Goal: Task Accomplishment & Management: Complete application form

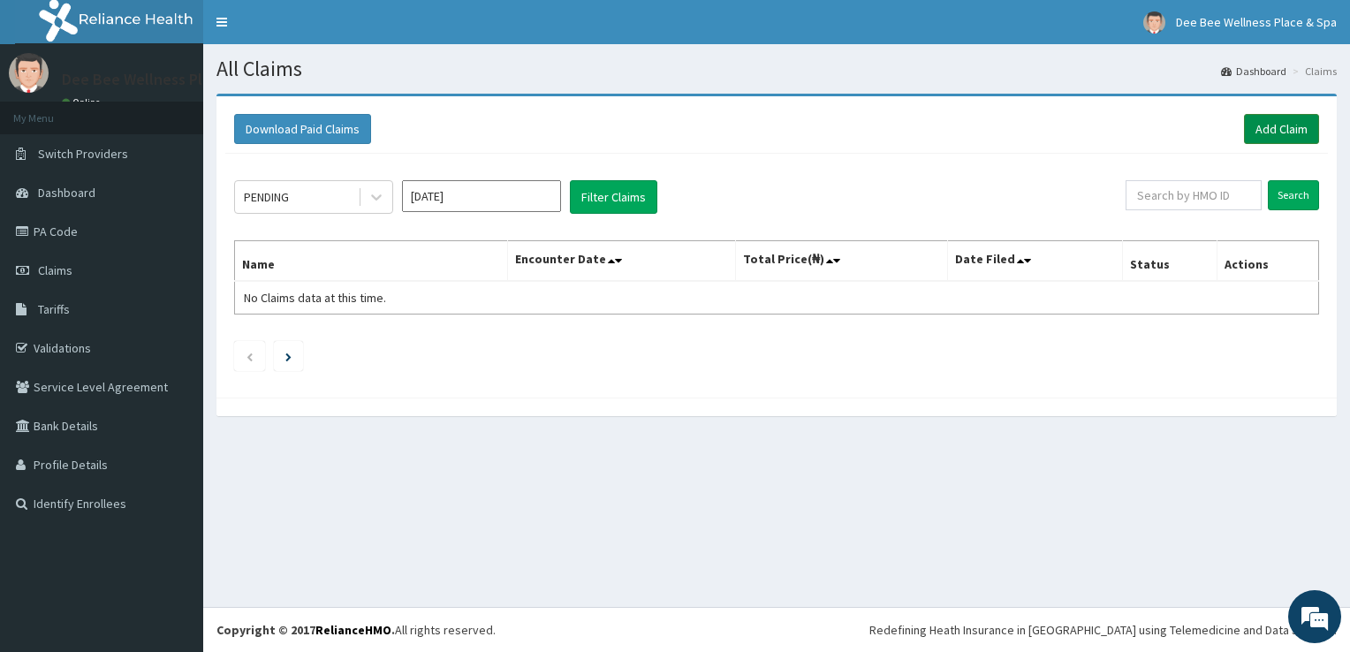
click at [1278, 127] on link "Add Claim" at bounding box center [1281, 129] width 75 height 30
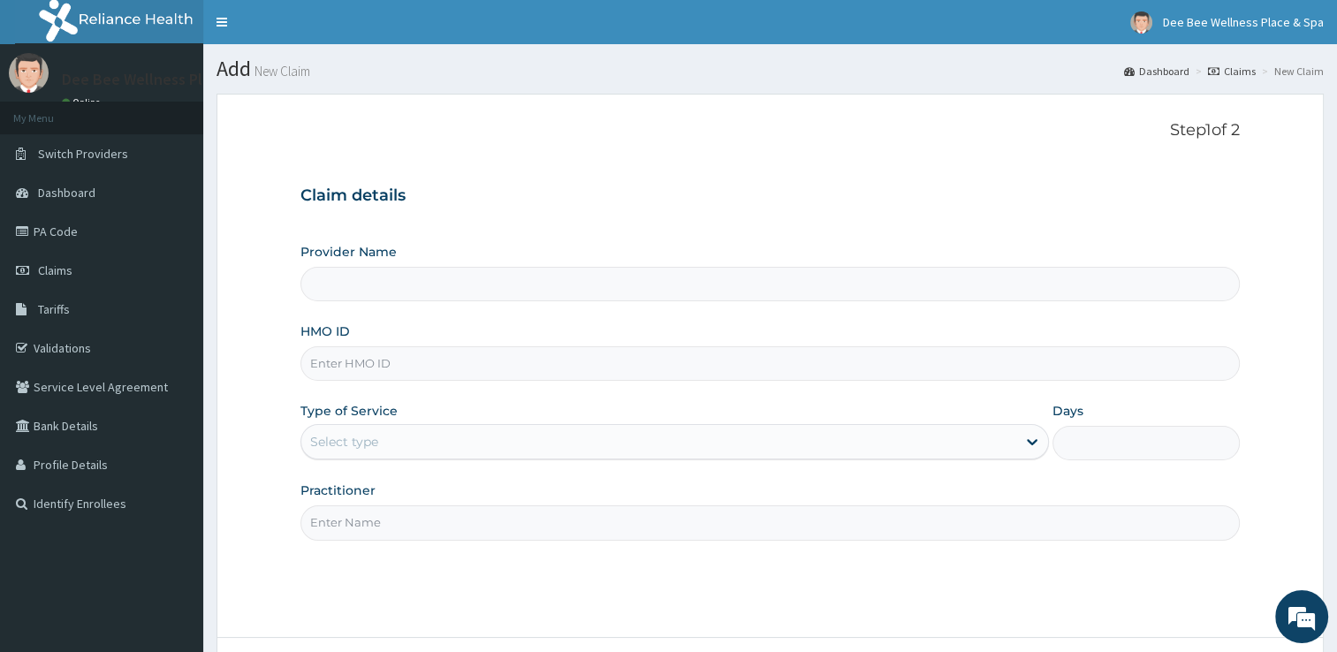
type input "Dee Bee Wellness Place & Spa"
type input "1"
click at [650, 371] on input "HMO ID" at bounding box center [769, 363] width 939 height 34
type input "SRH/10263/A"
click at [771, 523] on input "Practitioner" at bounding box center [769, 522] width 939 height 34
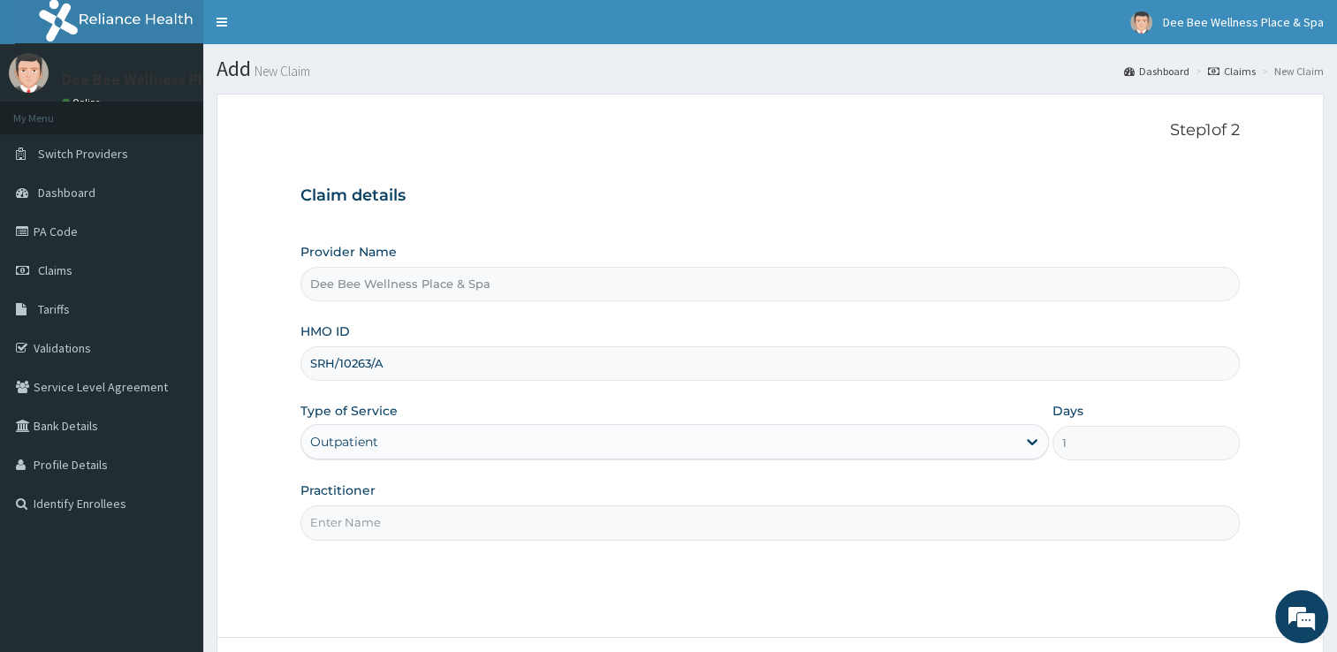
type input "Dee Bee Wellness Place & Spa"
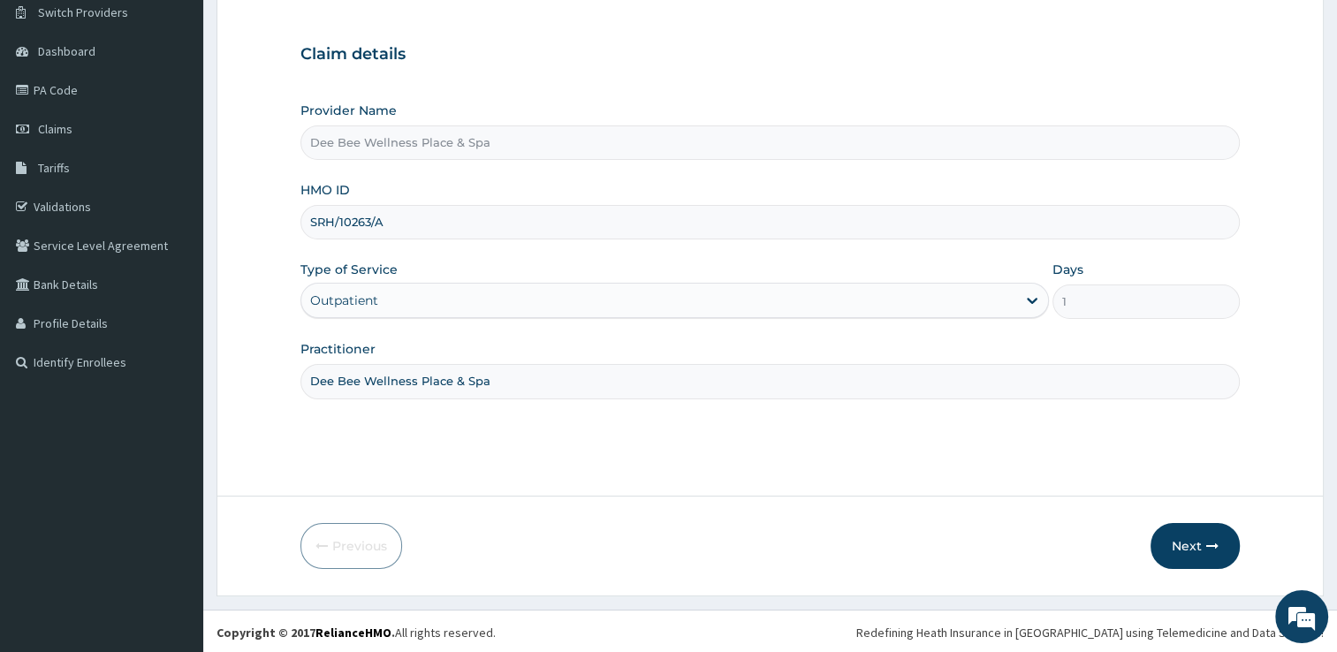
scroll to position [143, 0]
click at [1197, 542] on button "Next" at bounding box center [1195, 544] width 89 height 46
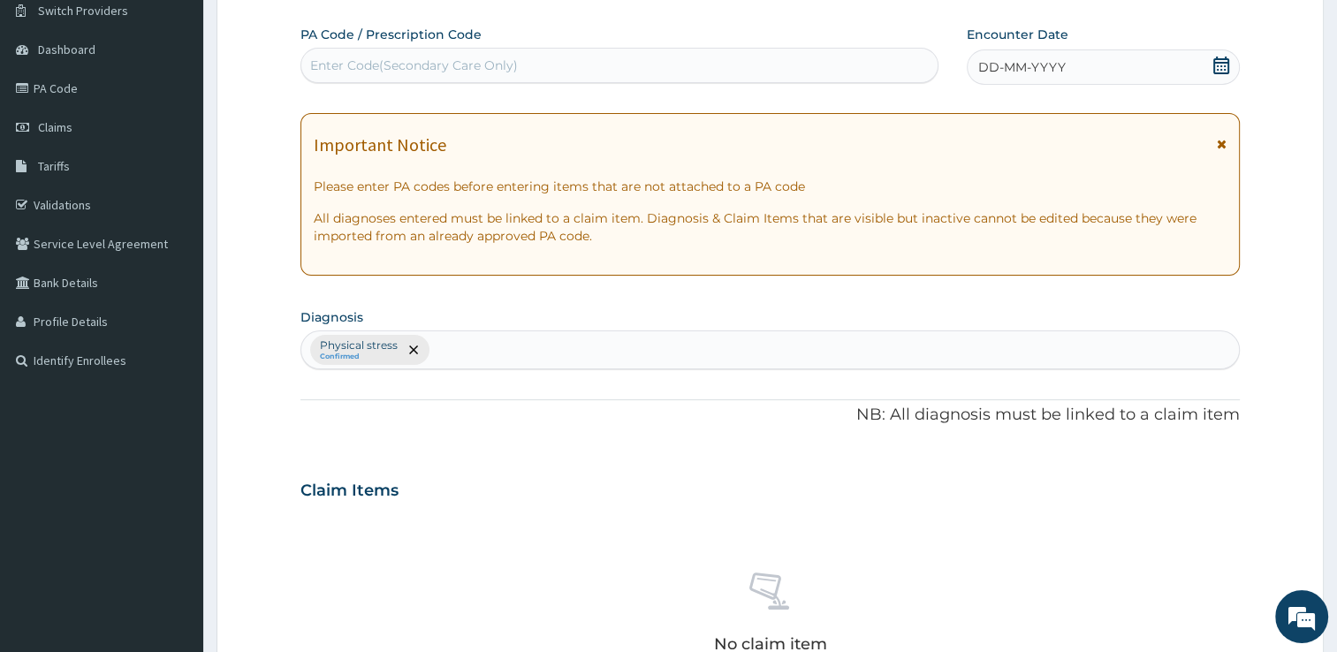
click at [723, 64] on div "Enter Code(Secondary Care Only)" at bounding box center [619, 65] width 636 height 28
type input "PA/846A99"
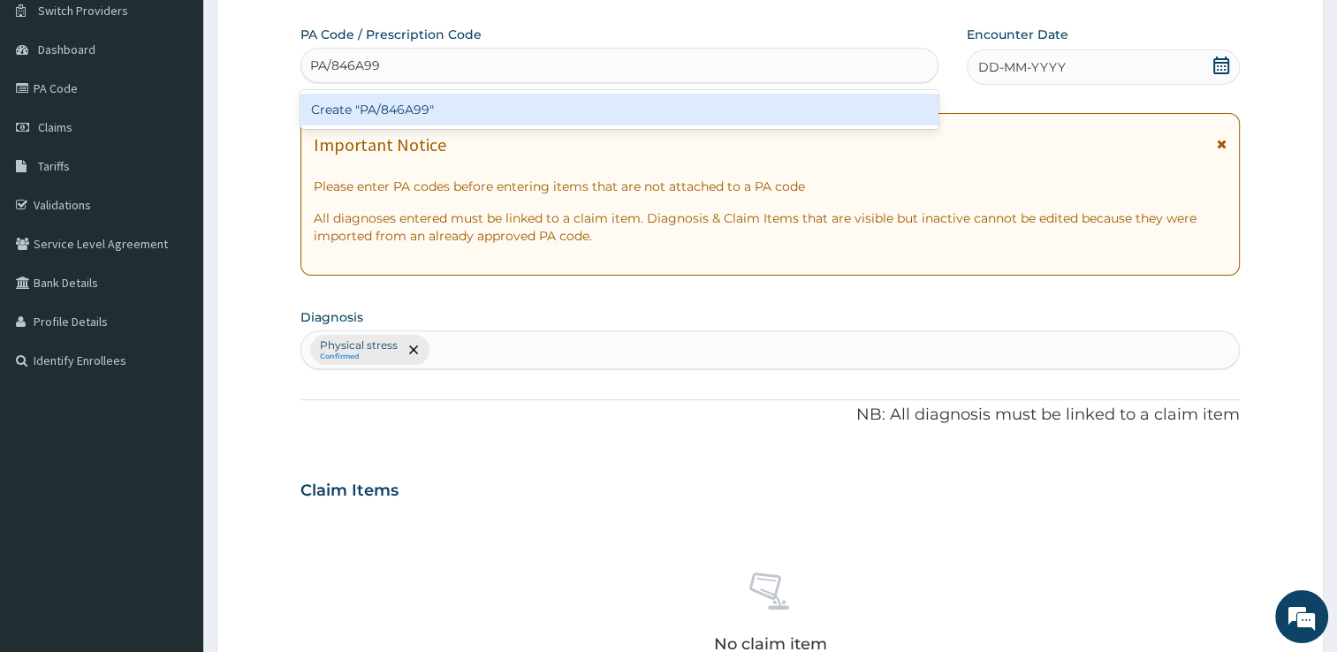
click at [700, 103] on div "Create "PA/846A99"" at bounding box center [619, 110] width 638 height 32
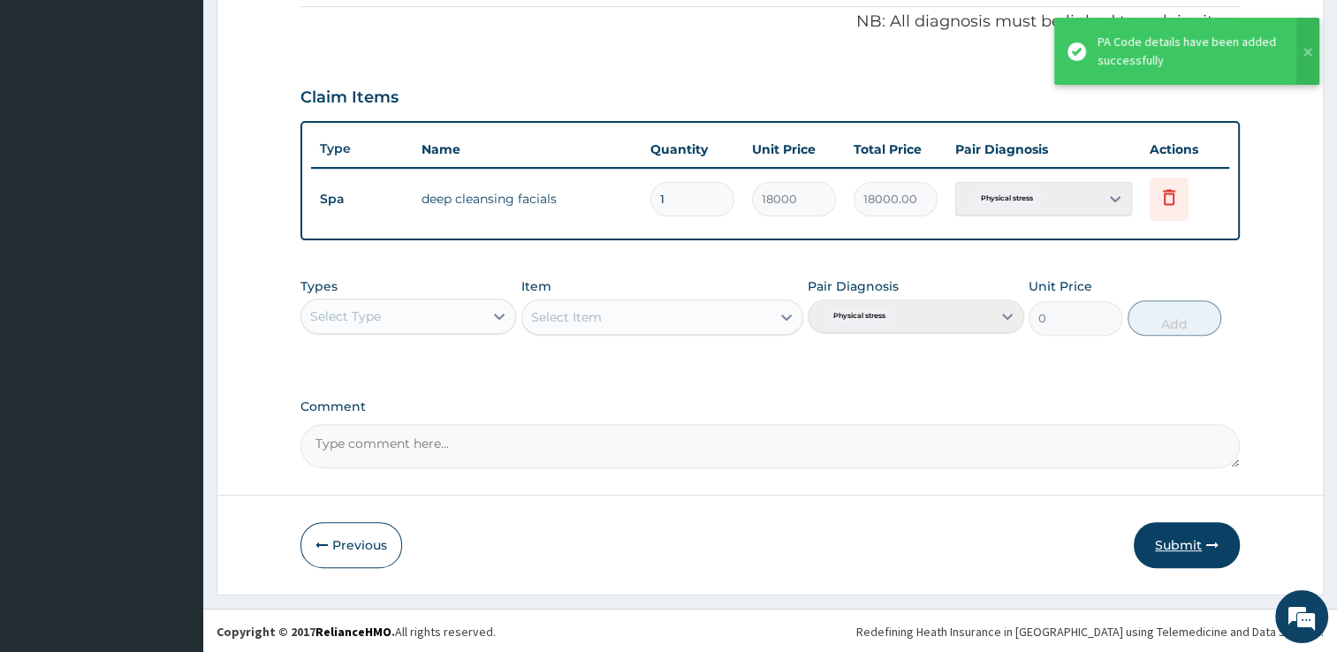
click at [1184, 543] on button "Submit" at bounding box center [1187, 545] width 106 height 46
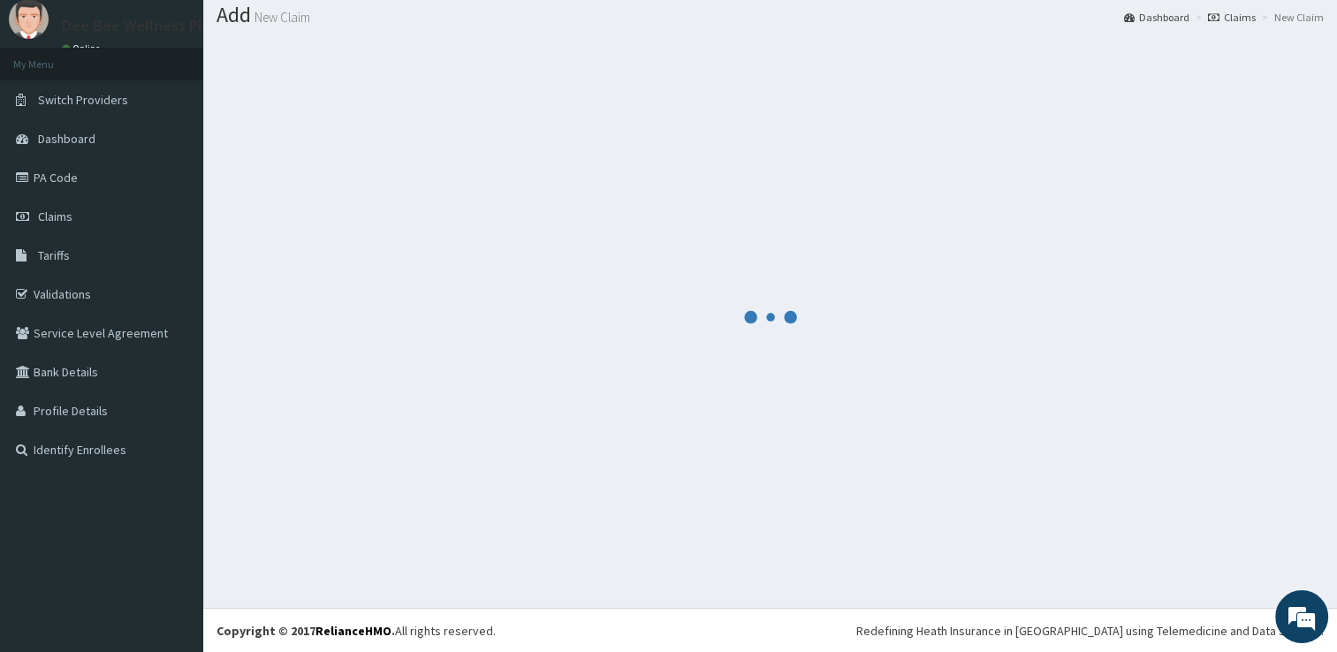
scroll to position [536, 0]
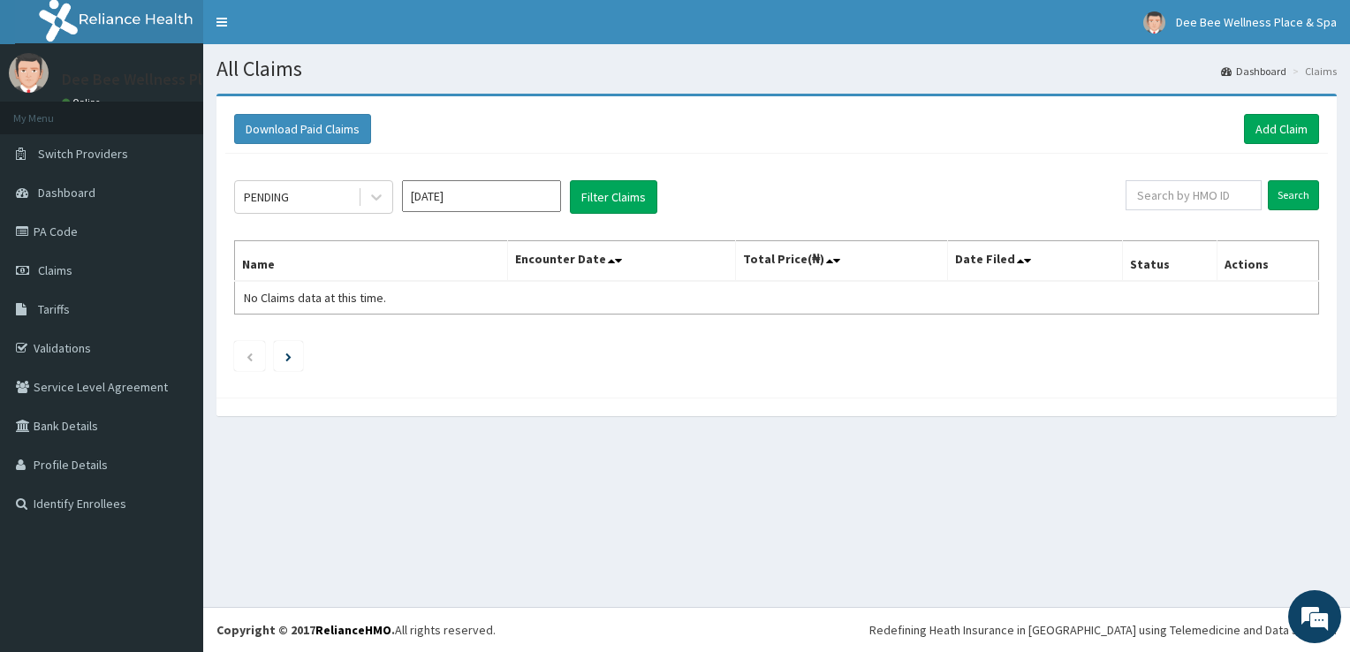
click at [1223, 45] on section "All Claims Dashboard Claims" at bounding box center [776, 62] width 1147 height 36
click at [1265, 125] on link "Add Claim" at bounding box center [1281, 129] width 75 height 30
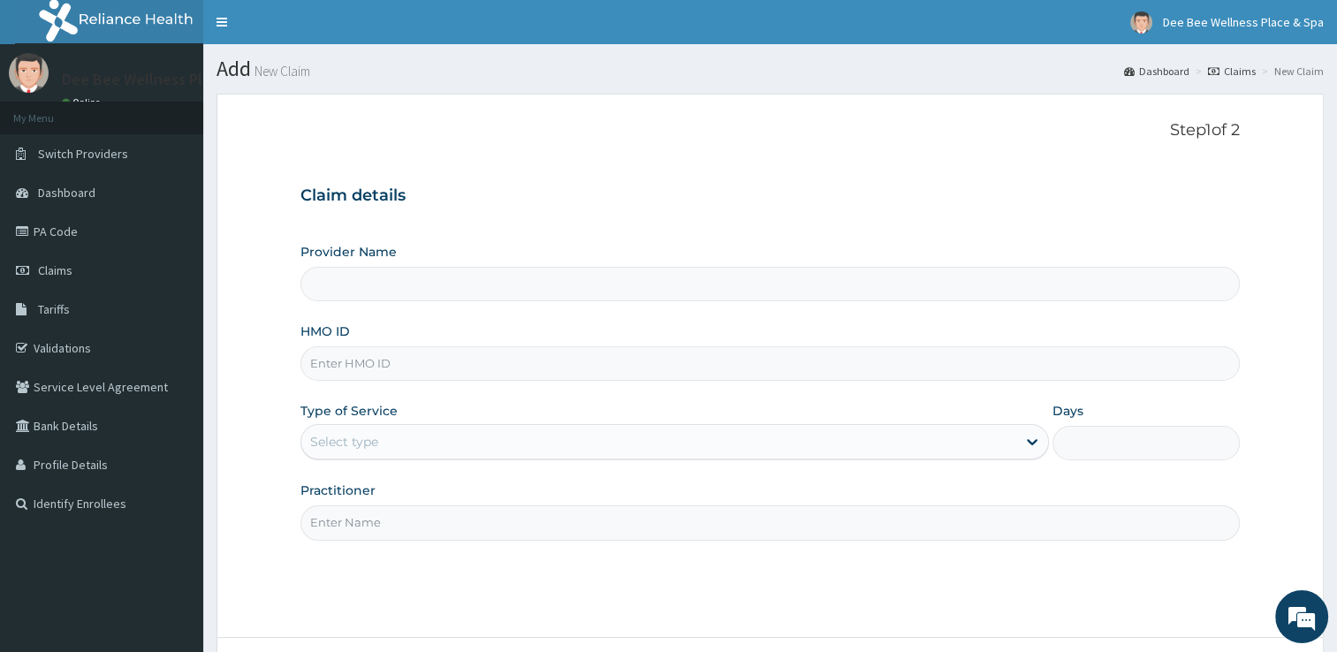
type input "Dee Bee Wellness Place & Spa"
type input "1"
drag, startPoint x: 0, startPoint y: 0, endPoint x: 1001, endPoint y: 11, distance: 1001.3
click at [1001, 11] on div "R EL Toggle navigation Dee Bee Wellness Place & Spa Dee Bee Wellness Place & Sp…" at bounding box center [668, 398] width 1337 height 796
click at [558, 373] on input "HMO ID" at bounding box center [769, 363] width 939 height 34
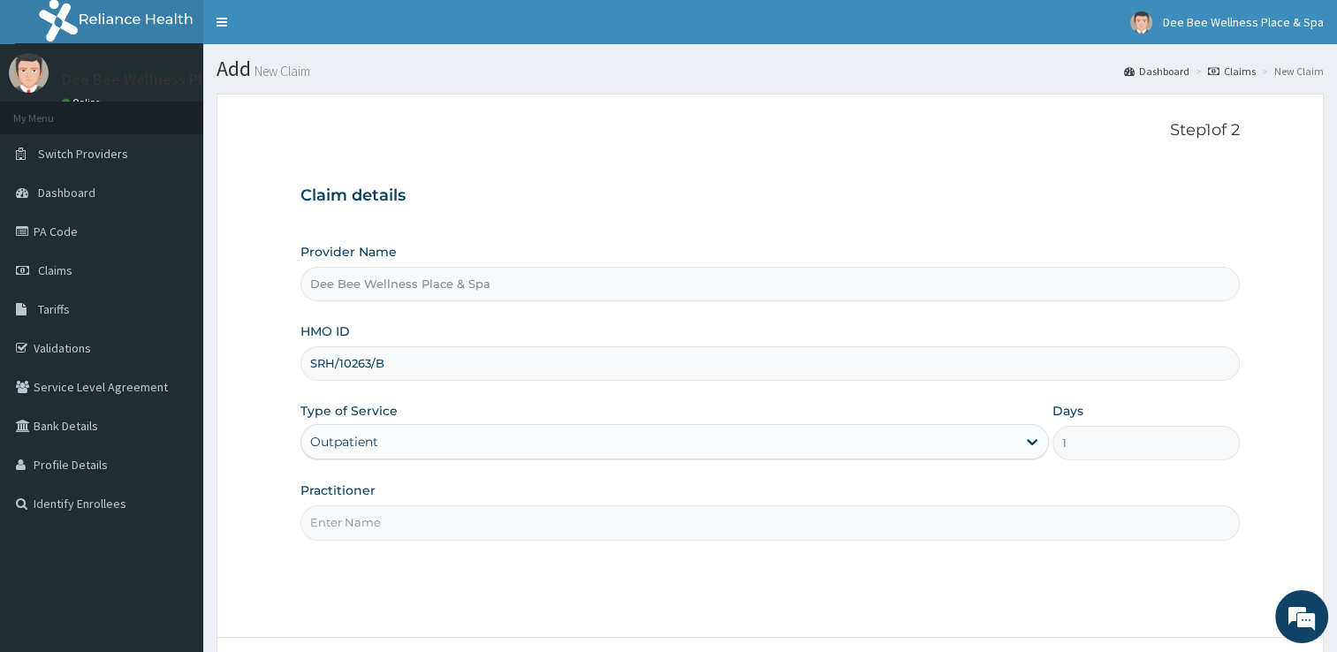
type input "SRH/10263/B"
drag, startPoint x: 733, startPoint y: 553, endPoint x: 636, endPoint y: 515, distance: 104.4
click at [636, 515] on div "Step 1 of 2 Claim details Provider Name Dee Bee Wellness Place & Spa HMO ID SRH…" at bounding box center [769, 366] width 939 height 490
click at [636, 515] on input "Practitioner" at bounding box center [769, 522] width 939 height 34
type input "Dee Bee Wellness Place & Spa"
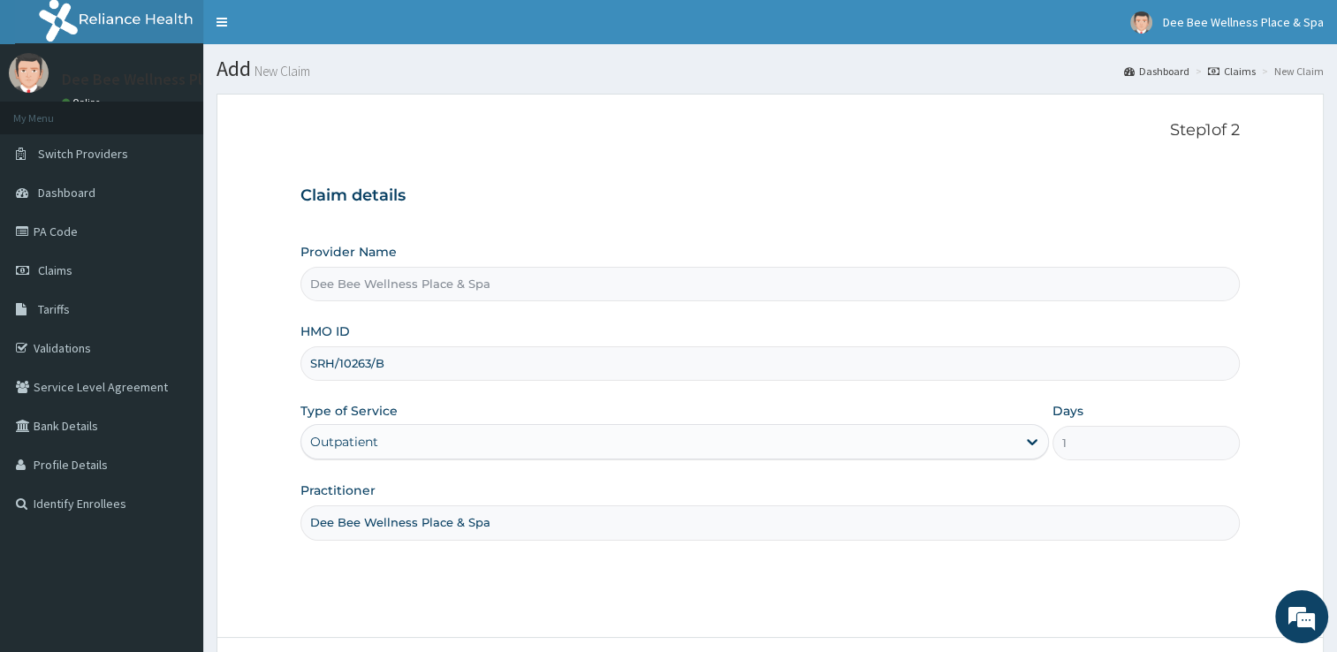
scroll to position [143, 0]
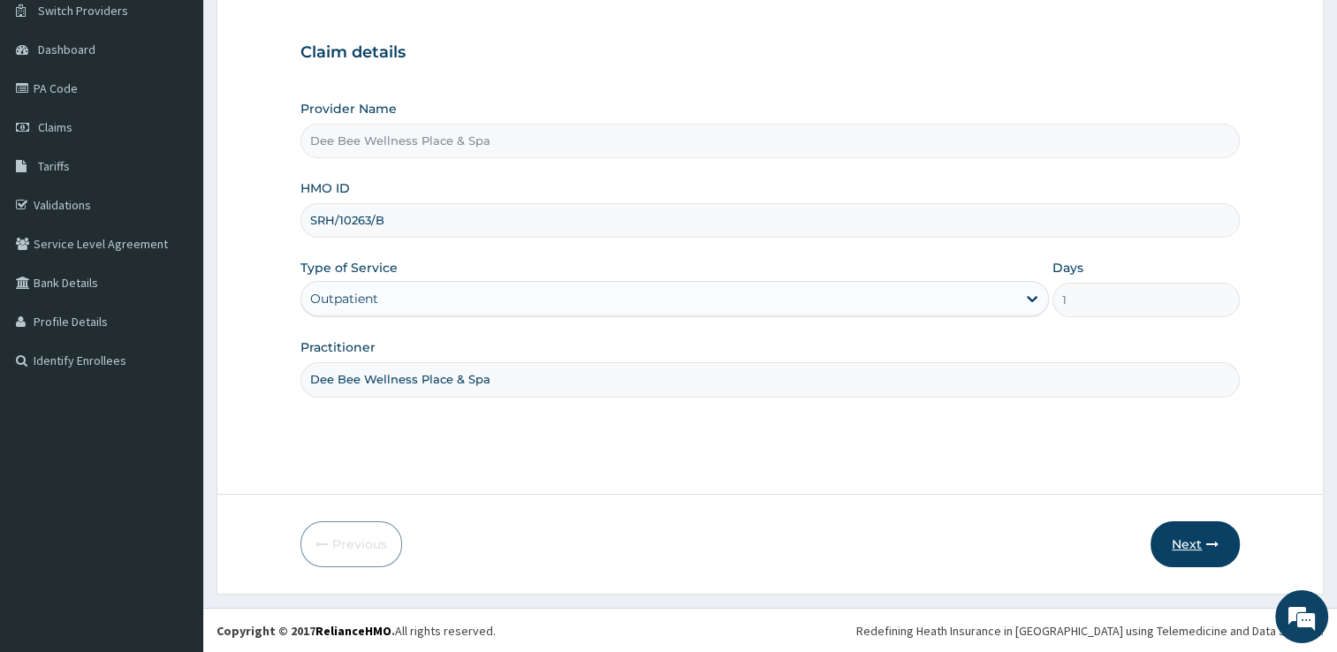
click at [1191, 525] on button "Next" at bounding box center [1195, 544] width 89 height 46
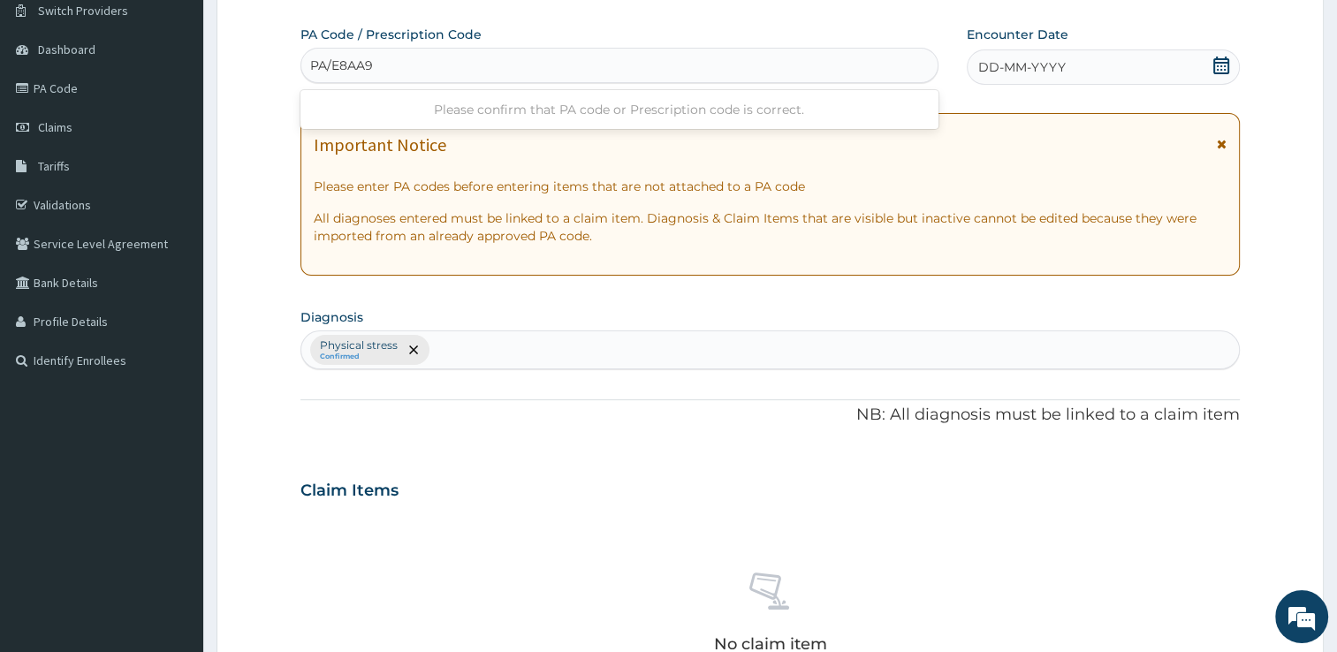
type input "PA/E8AA9C"
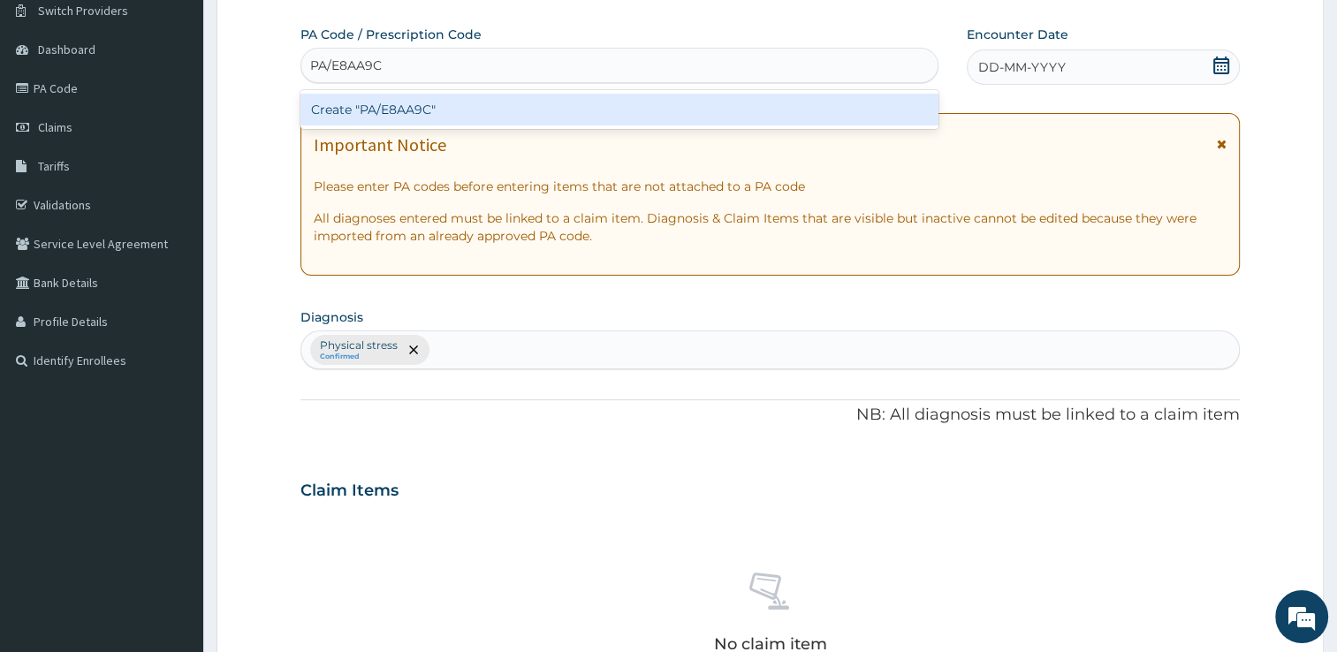
click at [547, 106] on div "Create "PA/E8AA9C"" at bounding box center [619, 110] width 638 height 32
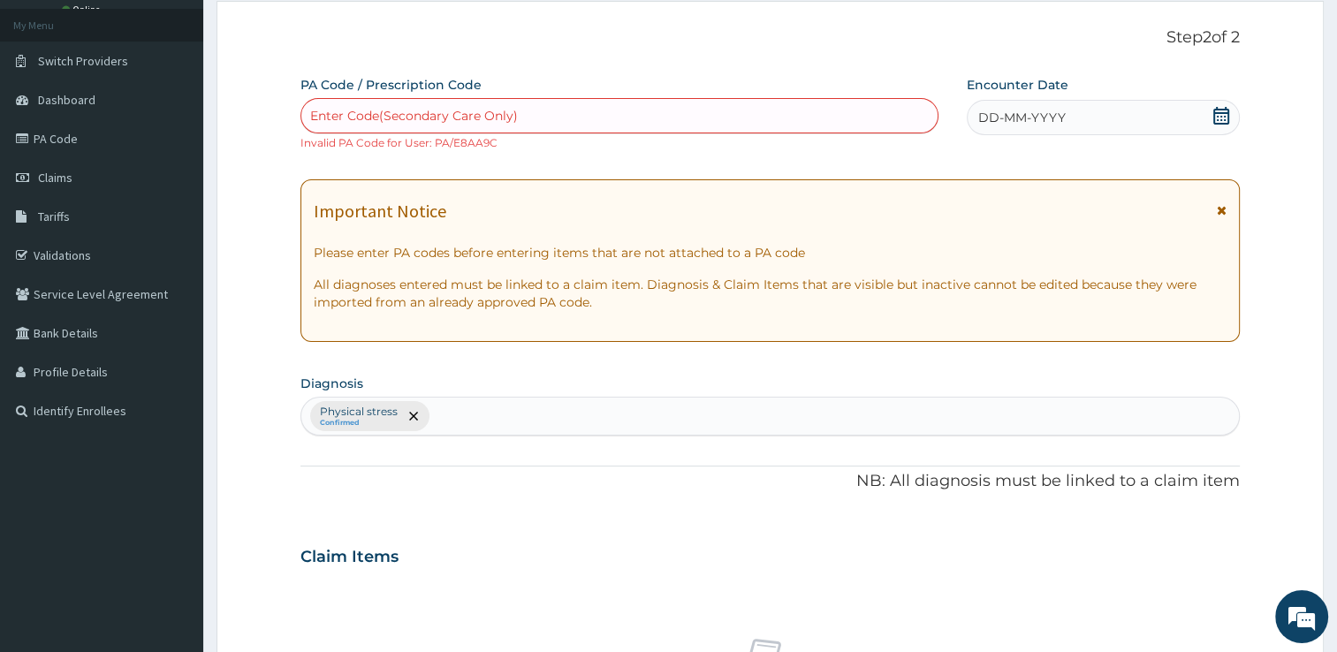
scroll to position [0, 0]
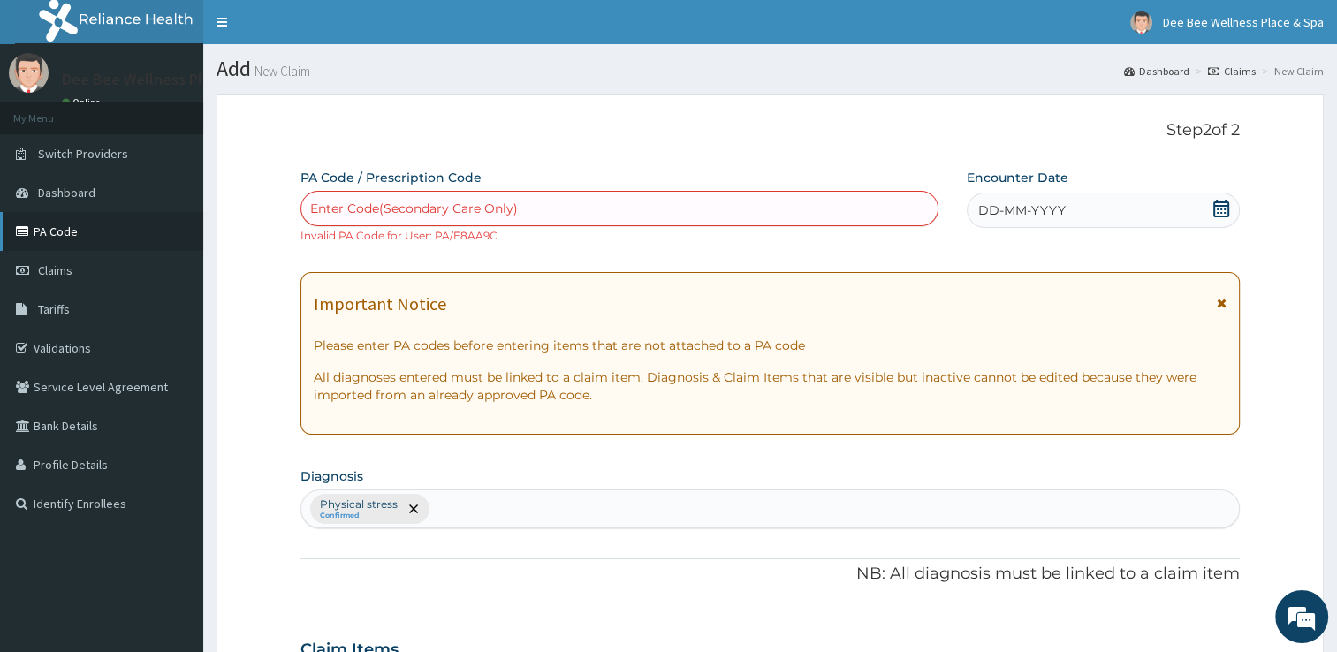
click at [108, 233] on link "PA Code" at bounding box center [101, 231] width 203 height 39
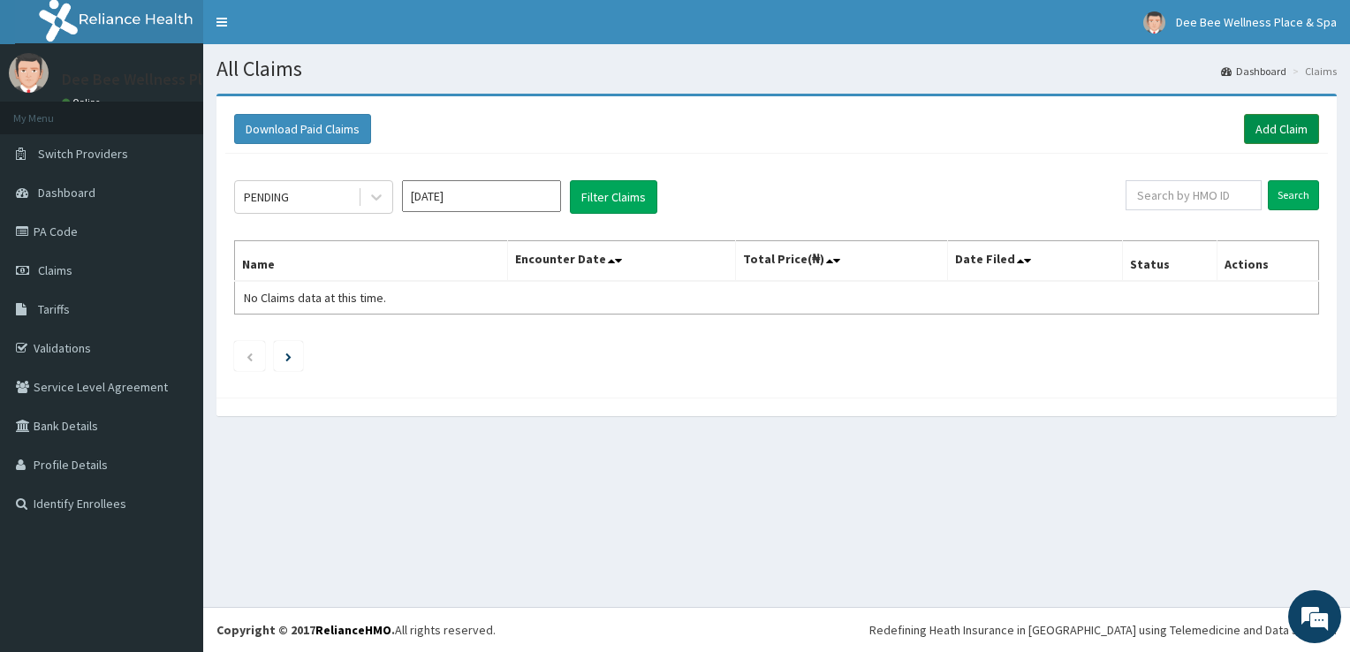
click at [1267, 125] on link "Add Claim" at bounding box center [1281, 129] width 75 height 30
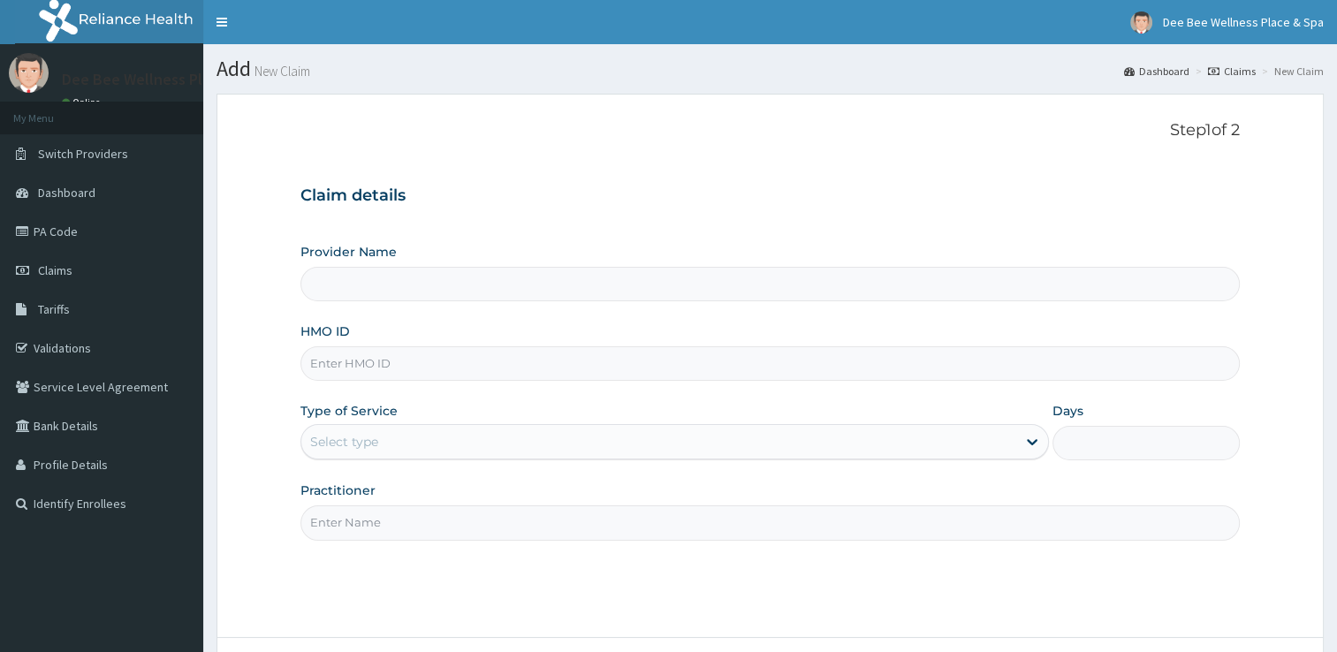
click at [611, 369] on input "HMO ID" at bounding box center [769, 363] width 939 height 34
type input "SR"
type input "Dee Bee Wellness Place & Spa"
type input "1"
type input "SRH/10263/B"
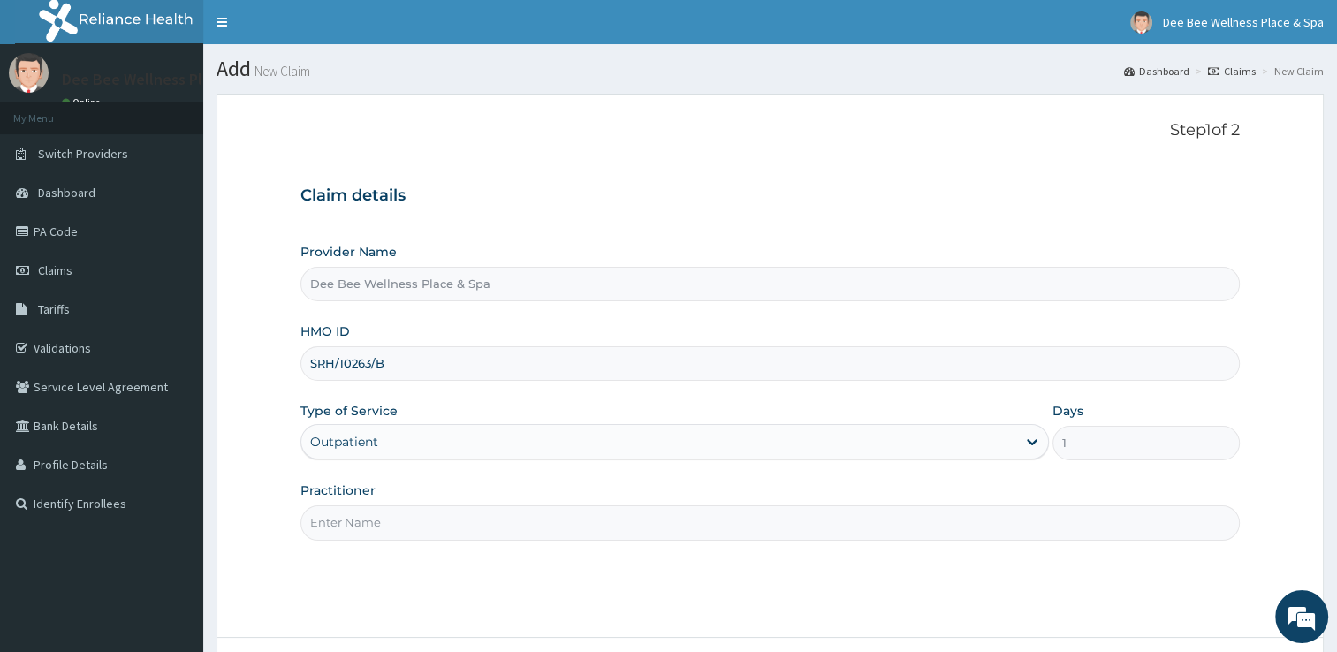
click at [597, 528] on input "Practitioner" at bounding box center [769, 522] width 939 height 34
type input "Dee Bee Wellness Place & Spa"
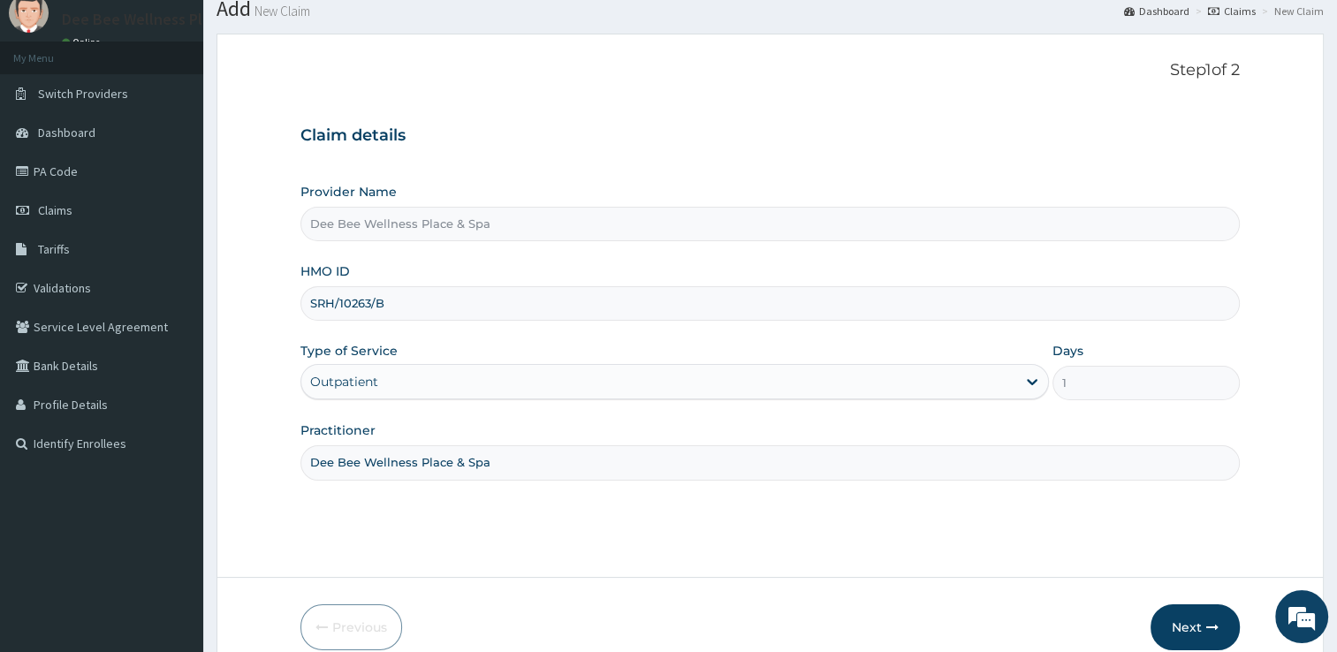
scroll to position [143, 0]
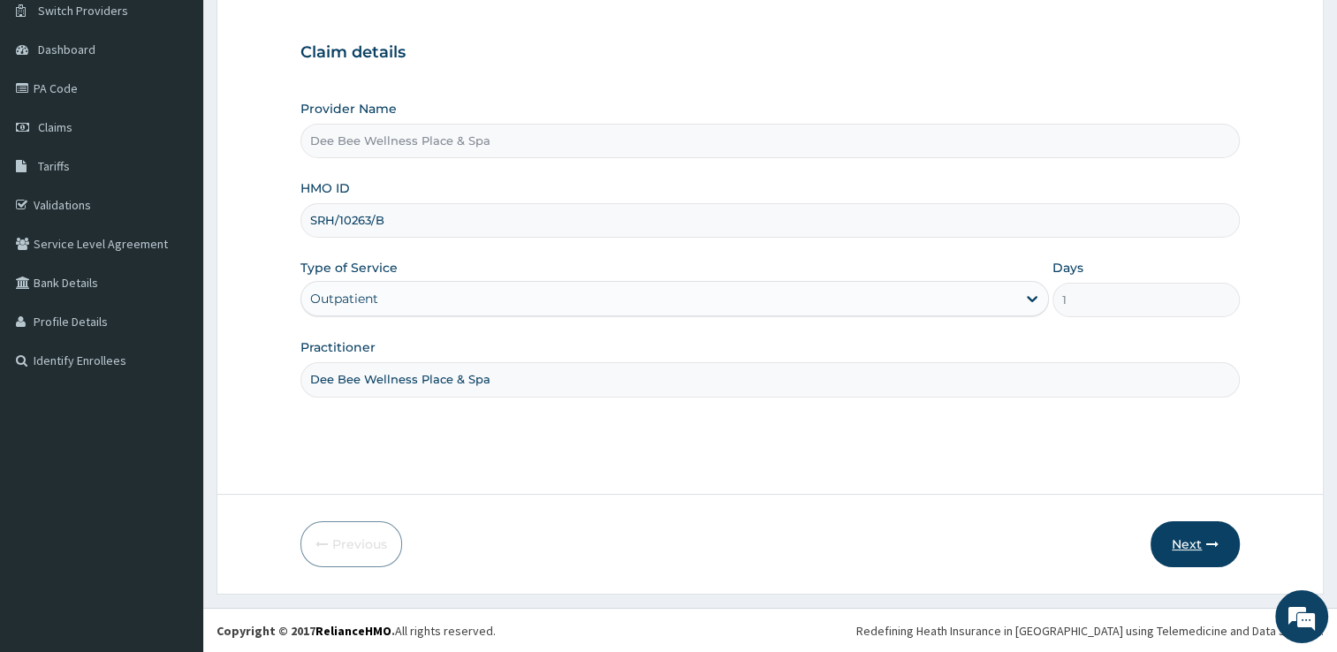
click at [1194, 538] on button "Next" at bounding box center [1195, 544] width 89 height 46
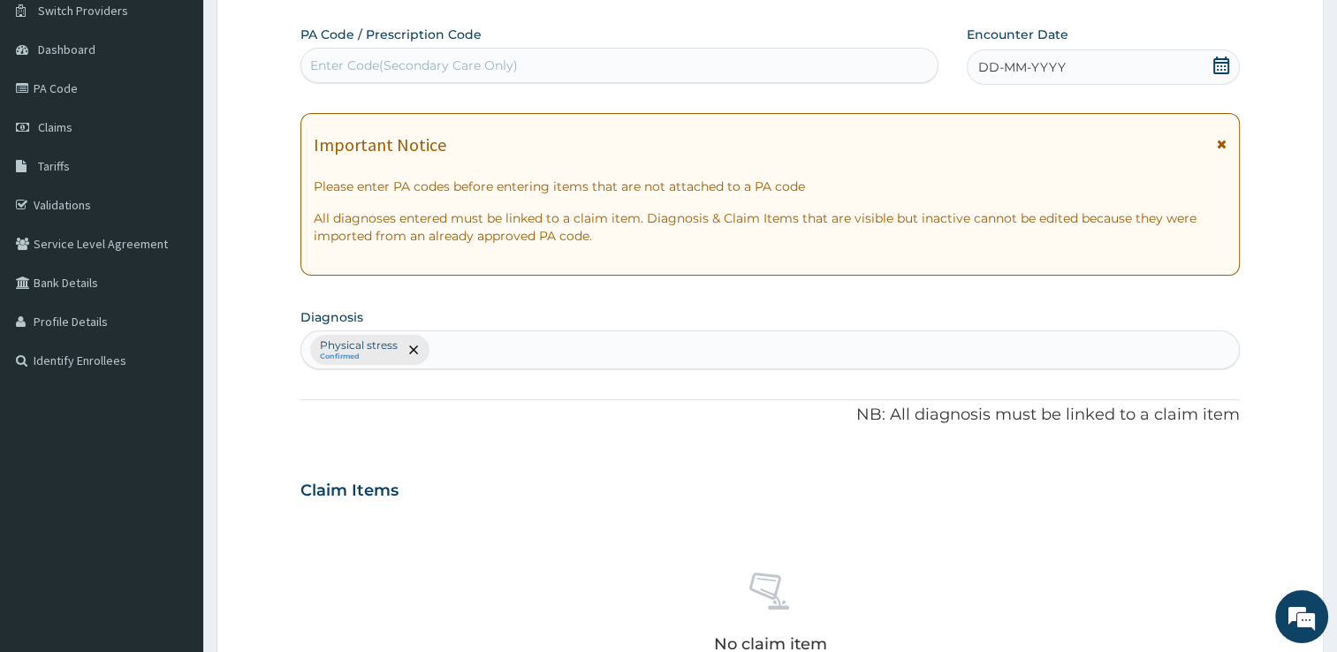
scroll to position [0, 0]
type input "PA/60A040"
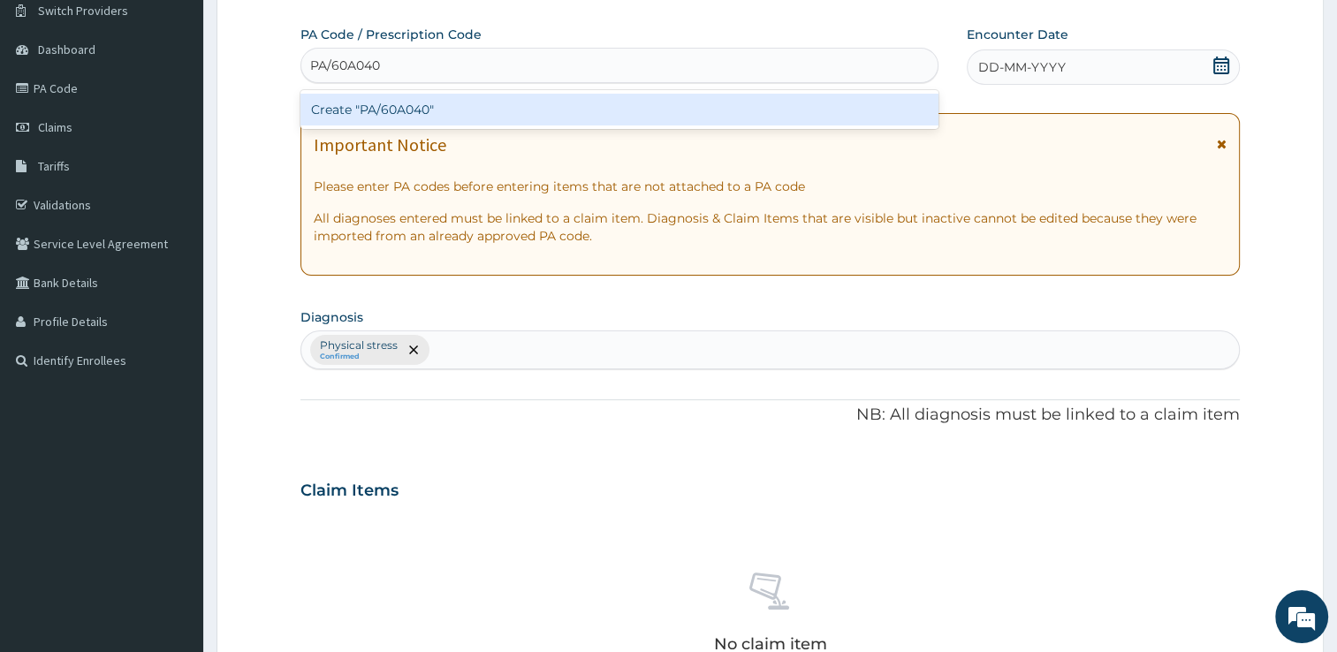
click at [467, 104] on div "Create "PA/60A040"" at bounding box center [619, 110] width 638 height 32
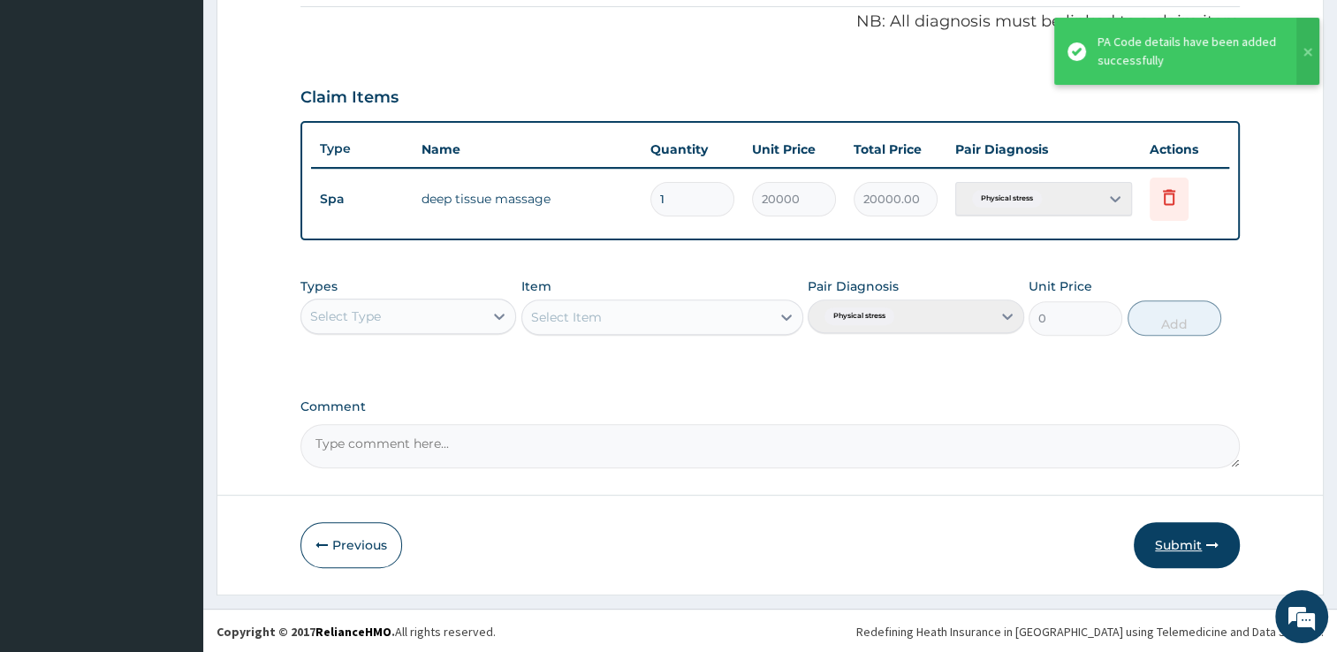
click at [1182, 543] on button "Submit" at bounding box center [1187, 545] width 106 height 46
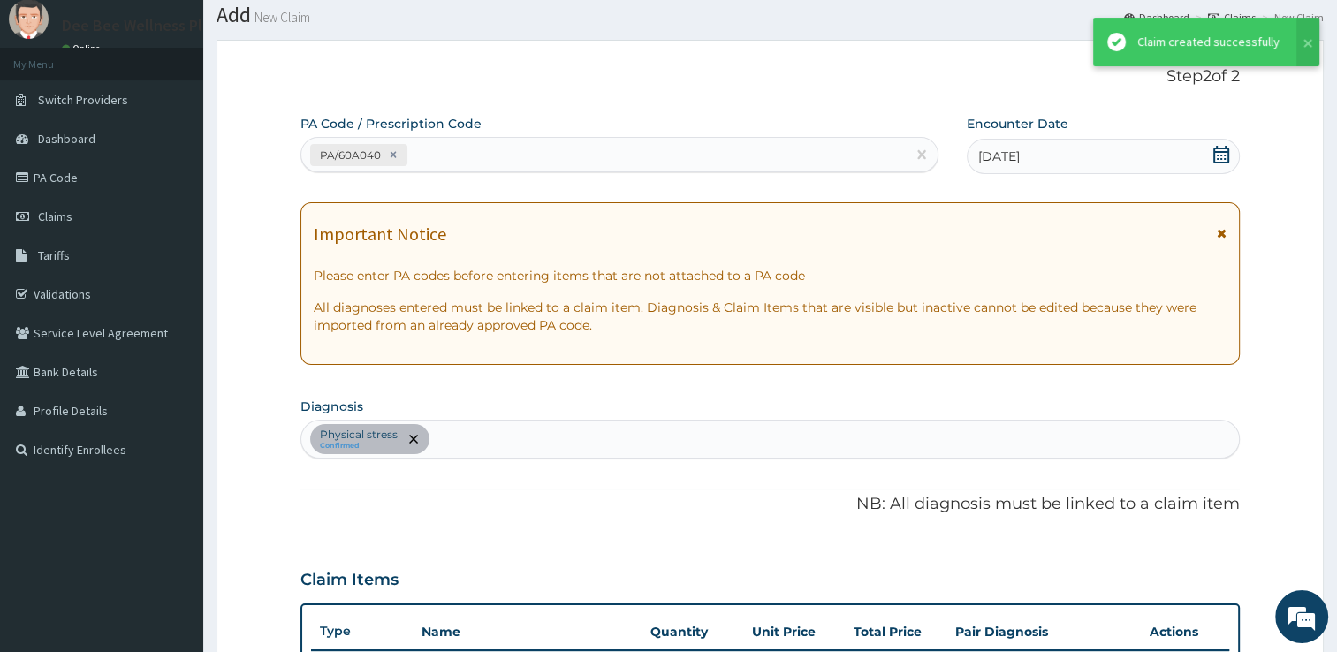
scroll to position [536, 0]
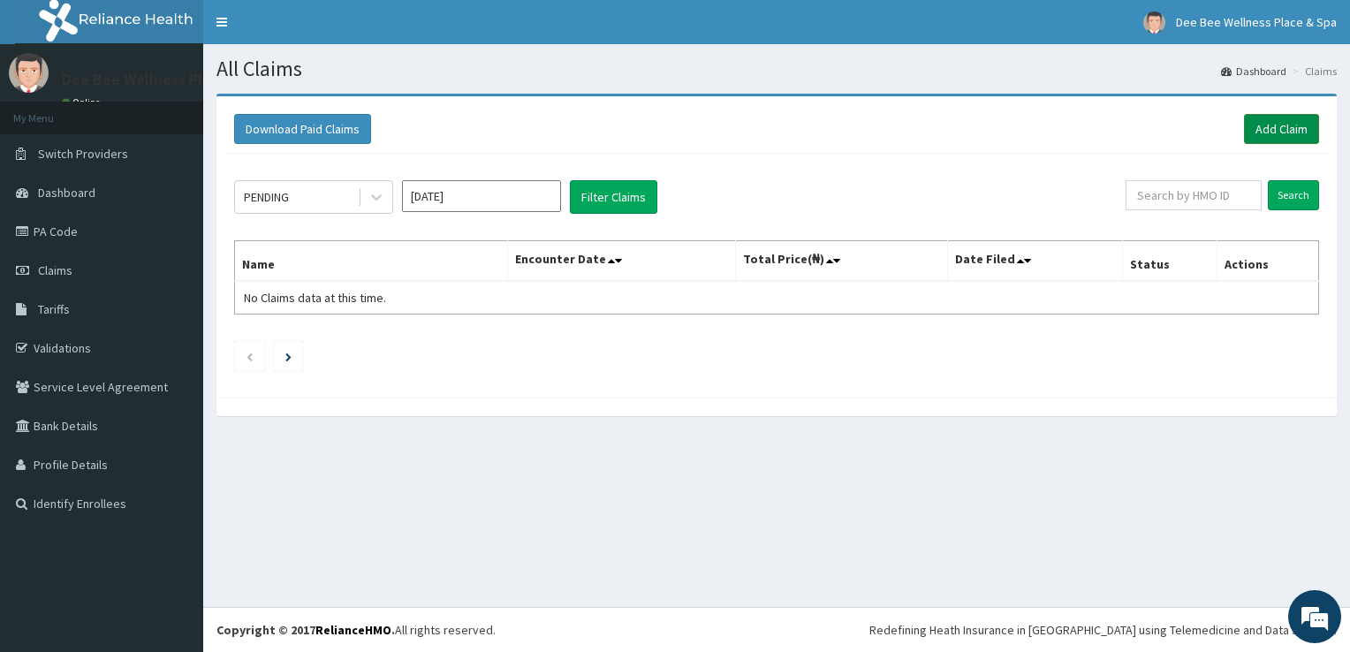
click at [1281, 129] on link "Add Claim" at bounding box center [1281, 129] width 75 height 30
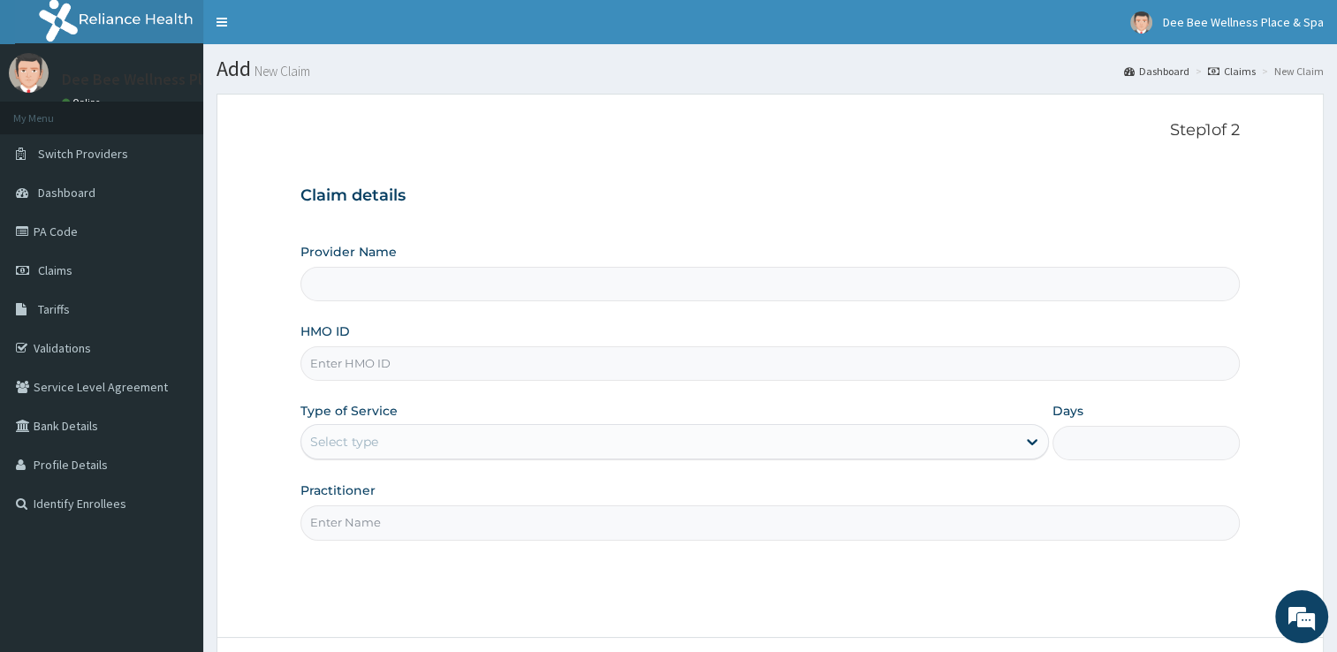
type input "Dee Bee Wellness Place & Spa"
type input "1"
click at [408, 526] on input "Practitioner" at bounding box center [769, 522] width 939 height 34
click at [438, 369] on input "HMO ID" at bounding box center [769, 363] width 939 height 34
type input "T"
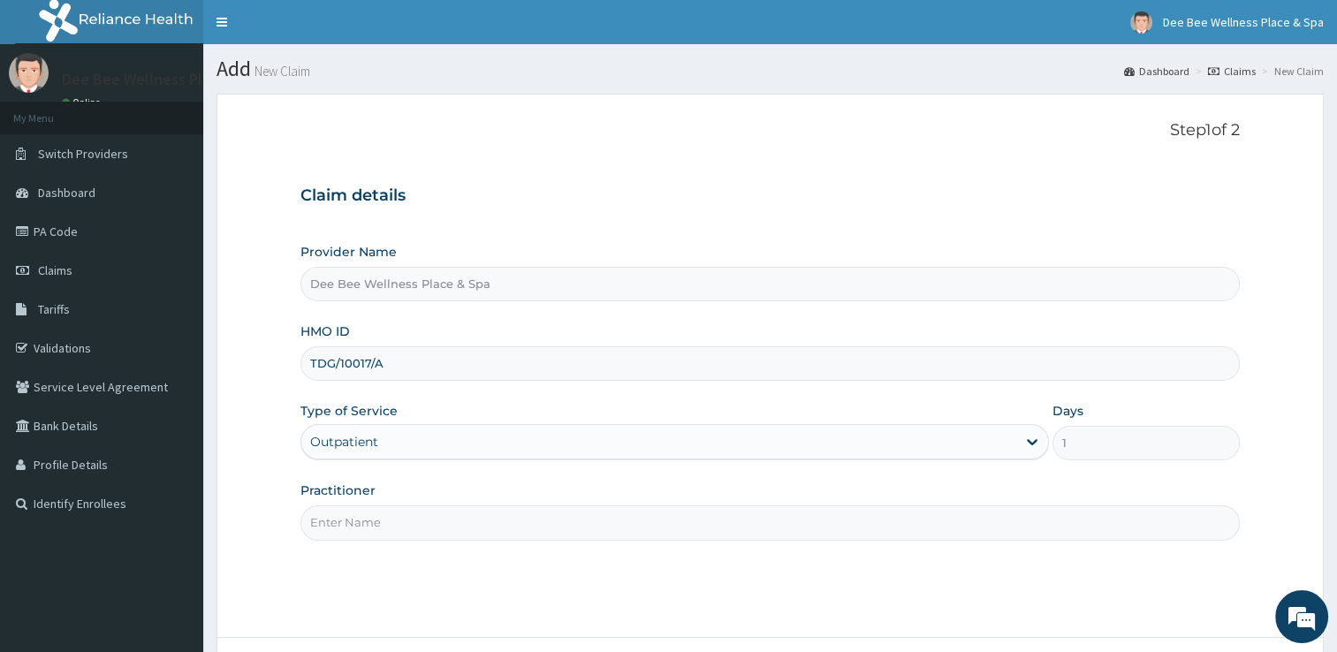
type input "TDG/10017/A"
click at [410, 525] on input "Practitioner" at bounding box center [769, 522] width 939 height 34
type input "Dee Bee Wellness Place & Spa"
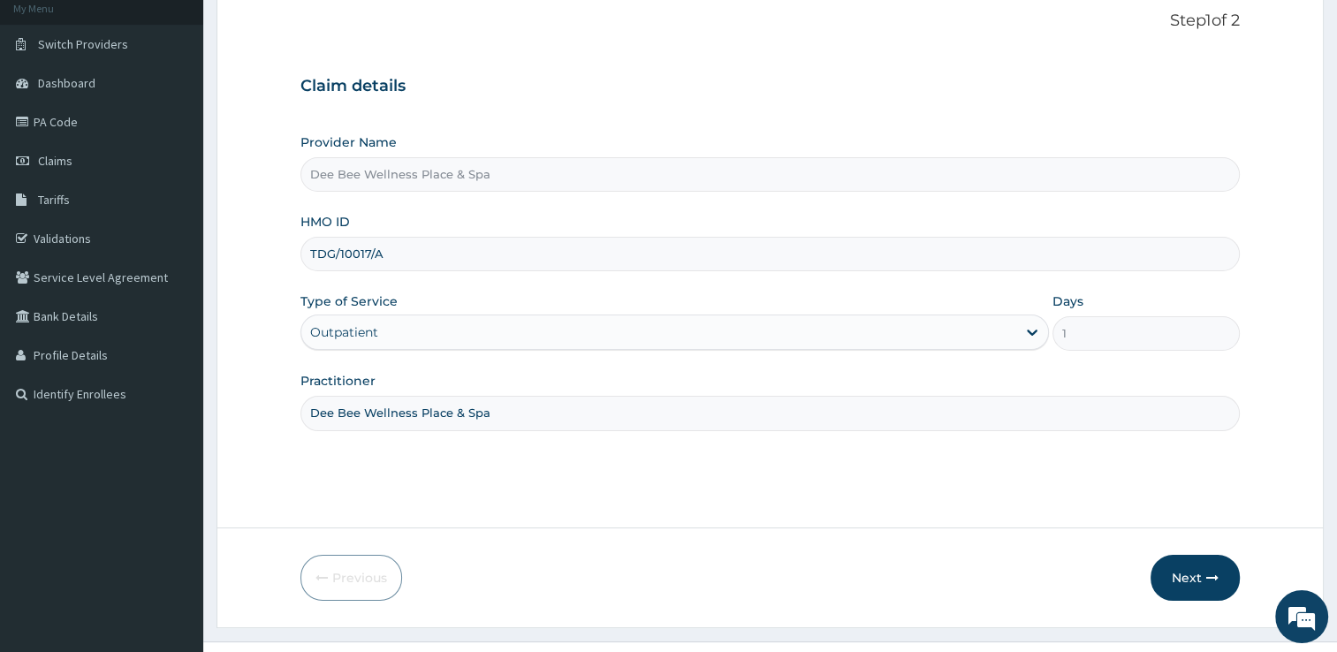
scroll to position [143, 0]
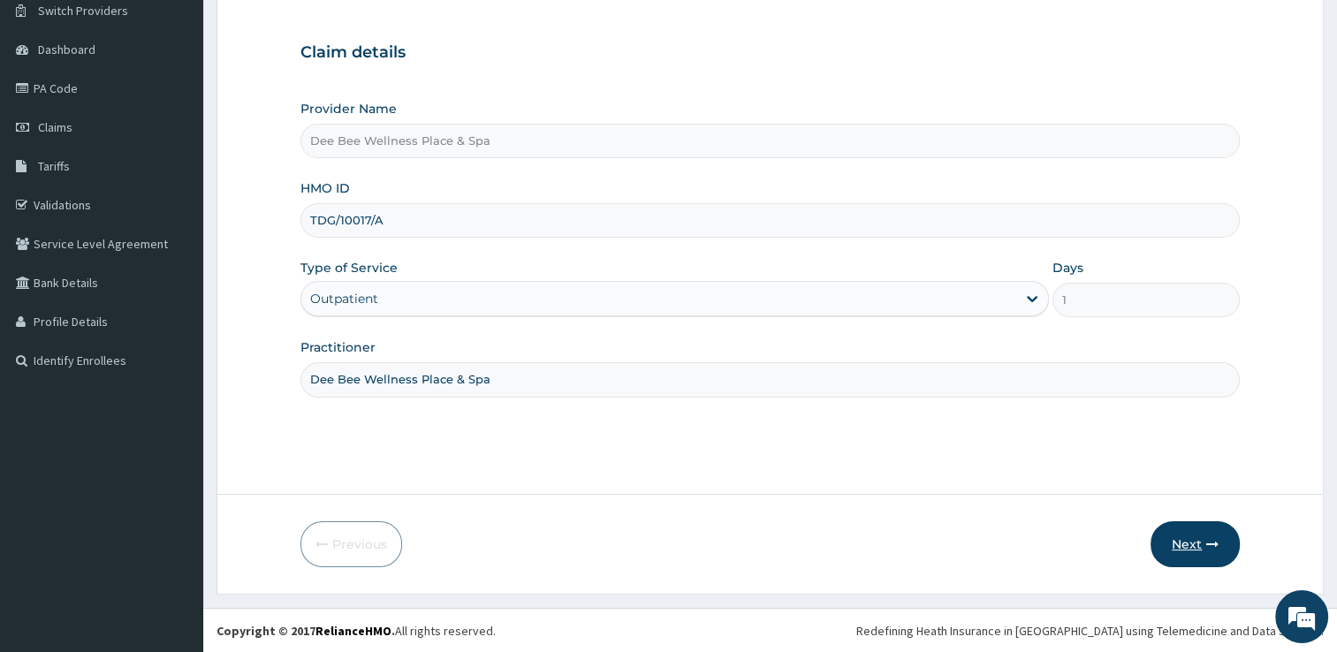
click at [1197, 539] on button "Next" at bounding box center [1195, 544] width 89 height 46
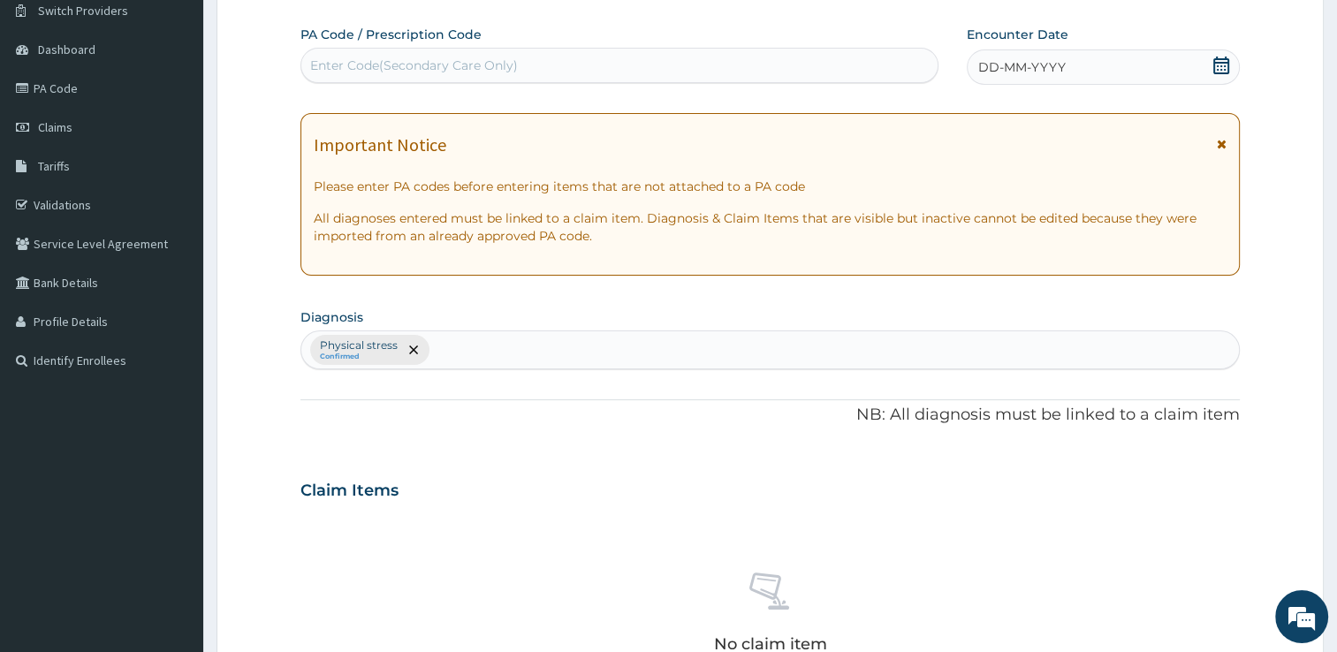
click at [646, 65] on div "Enter Code(Secondary Care Only)" at bounding box center [619, 65] width 636 height 28
type input "PA/E8AA9C"
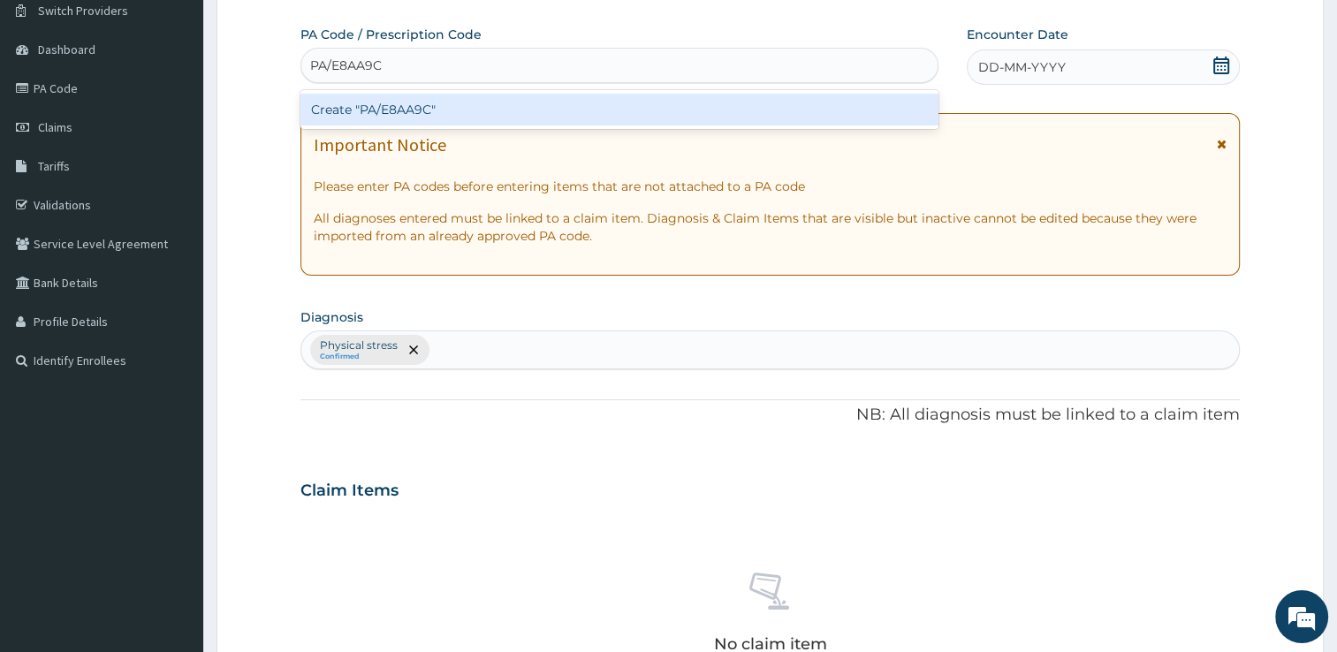
click at [635, 114] on div "Create "PA/E8AA9C"" at bounding box center [619, 110] width 638 height 32
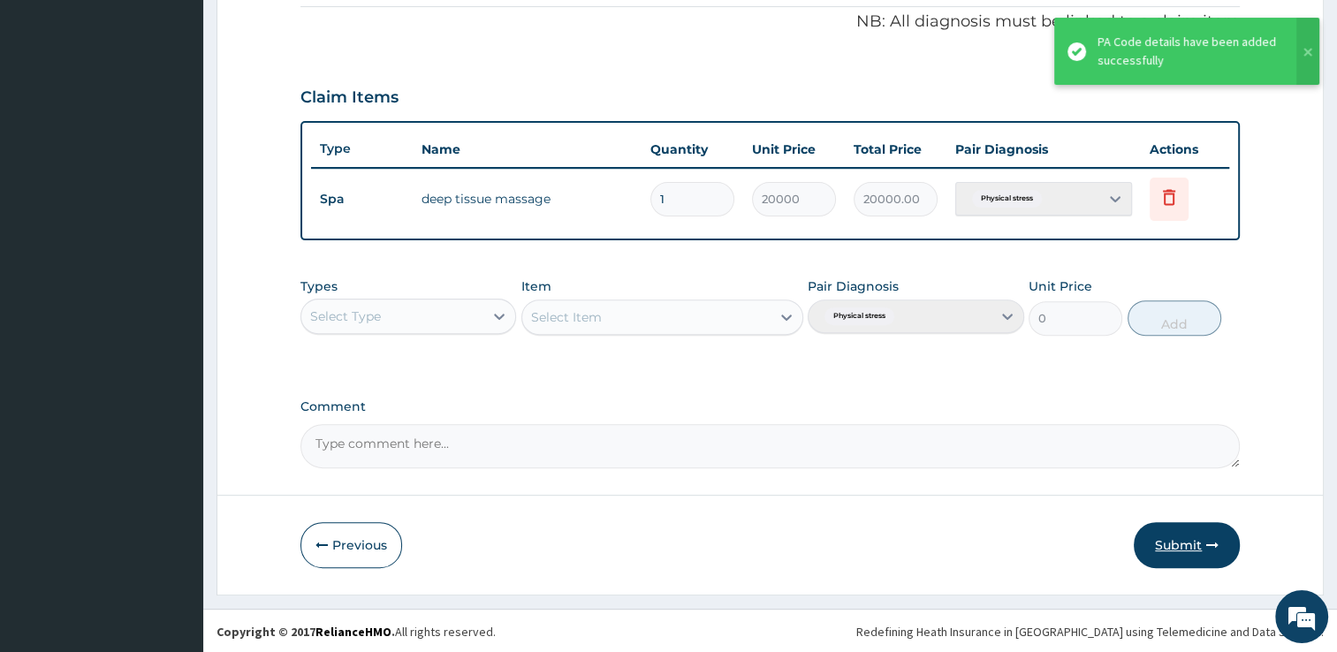
click at [1184, 538] on button "Submit" at bounding box center [1187, 545] width 106 height 46
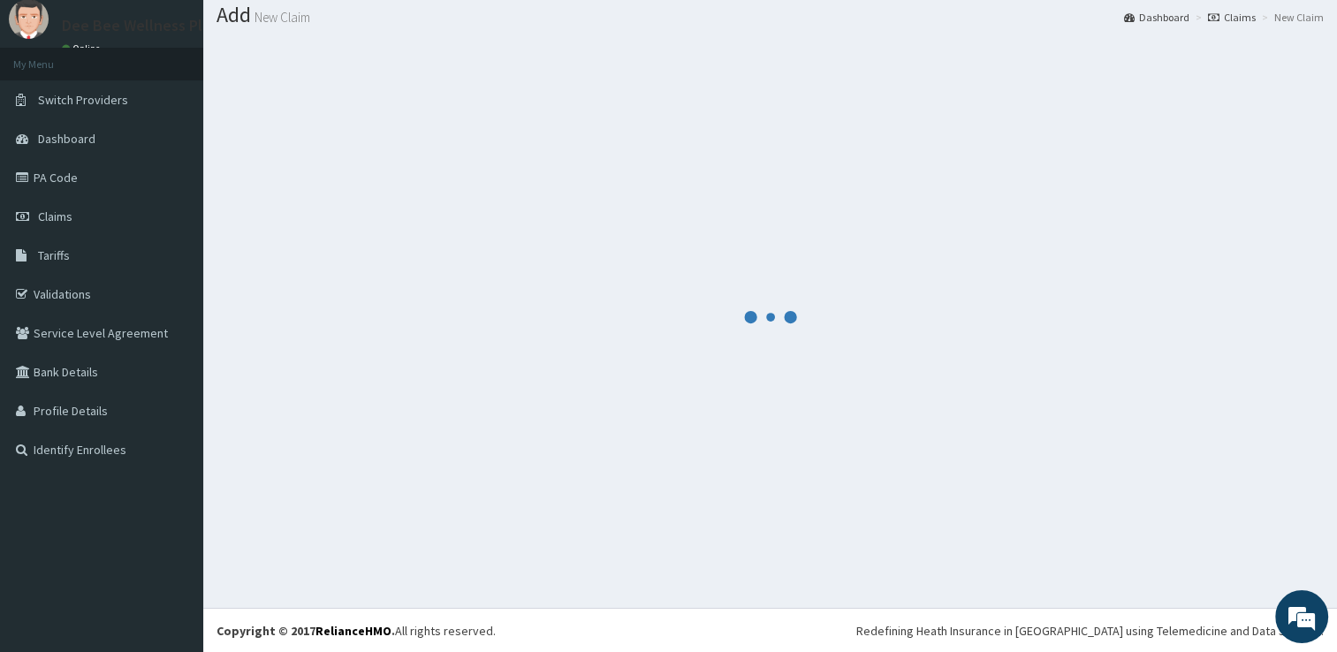
scroll to position [536, 0]
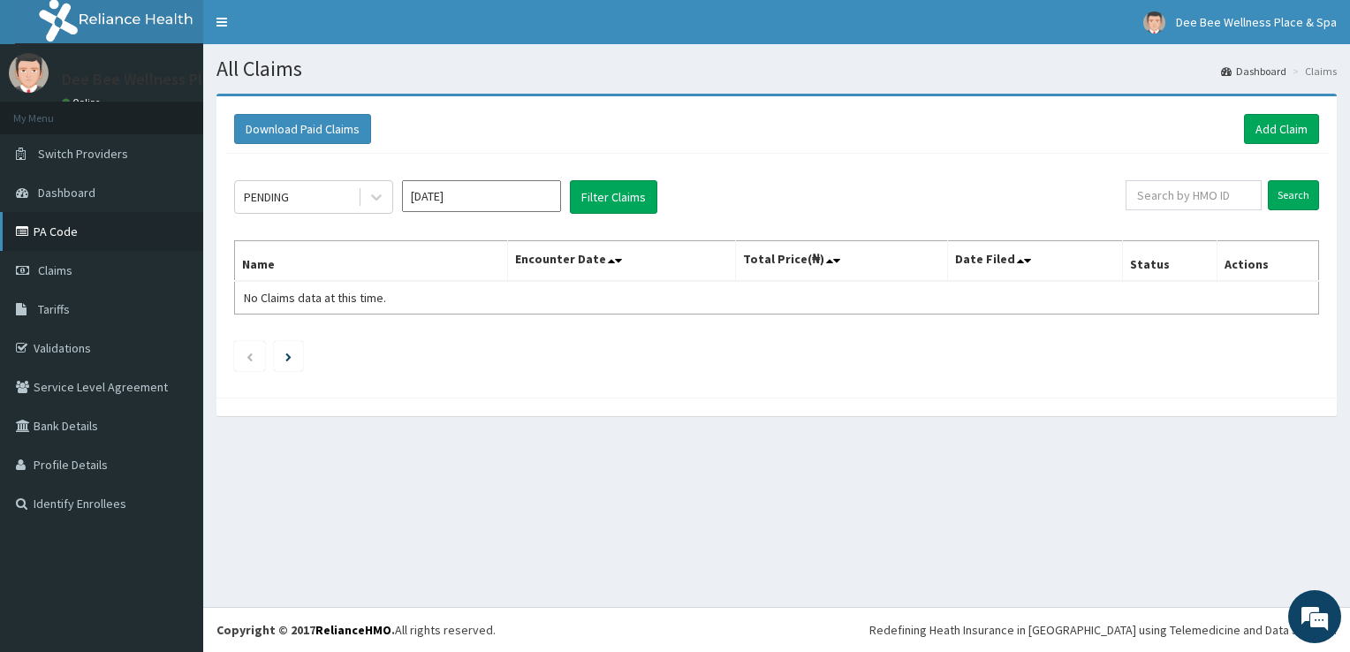
click at [104, 239] on link "PA Code" at bounding box center [101, 231] width 203 height 39
click at [612, 194] on button "Filter Claims" at bounding box center [613, 197] width 87 height 34
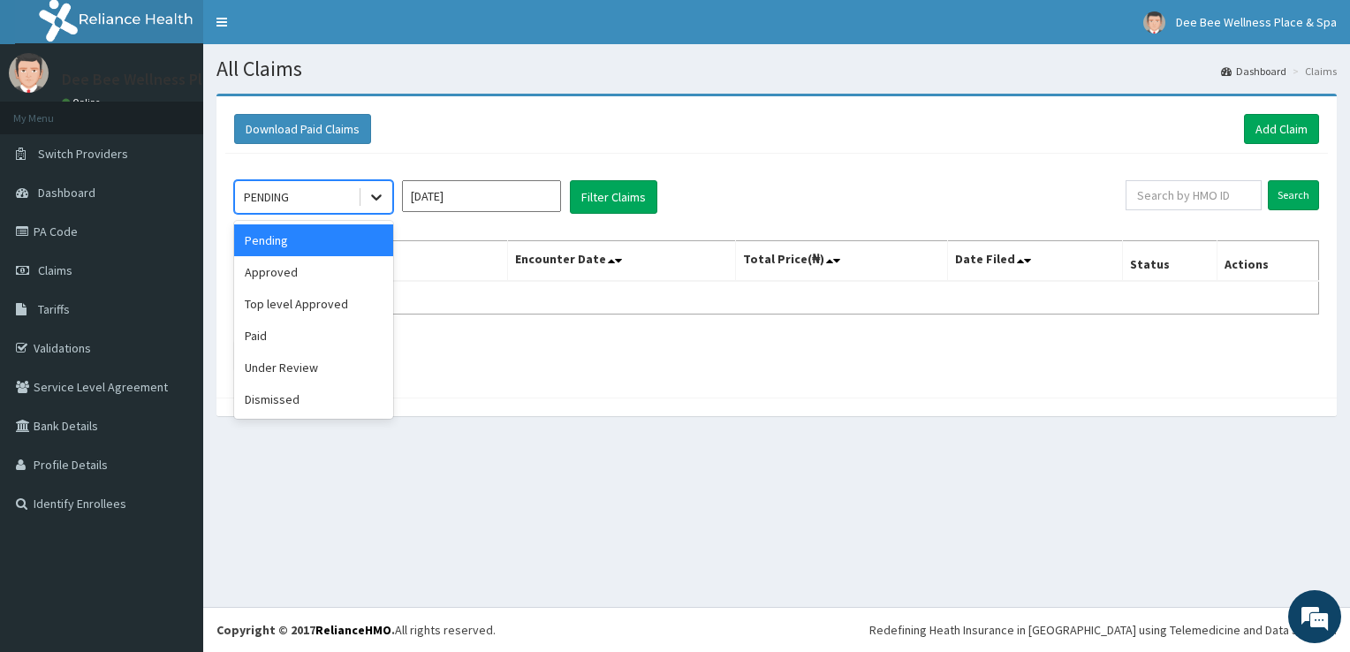
click at [371, 203] on icon at bounding box center [377, 197] width 18 height 18
click at [302, 372] on div "Under Review" at bounding box center [313, 368] width 159 height 32
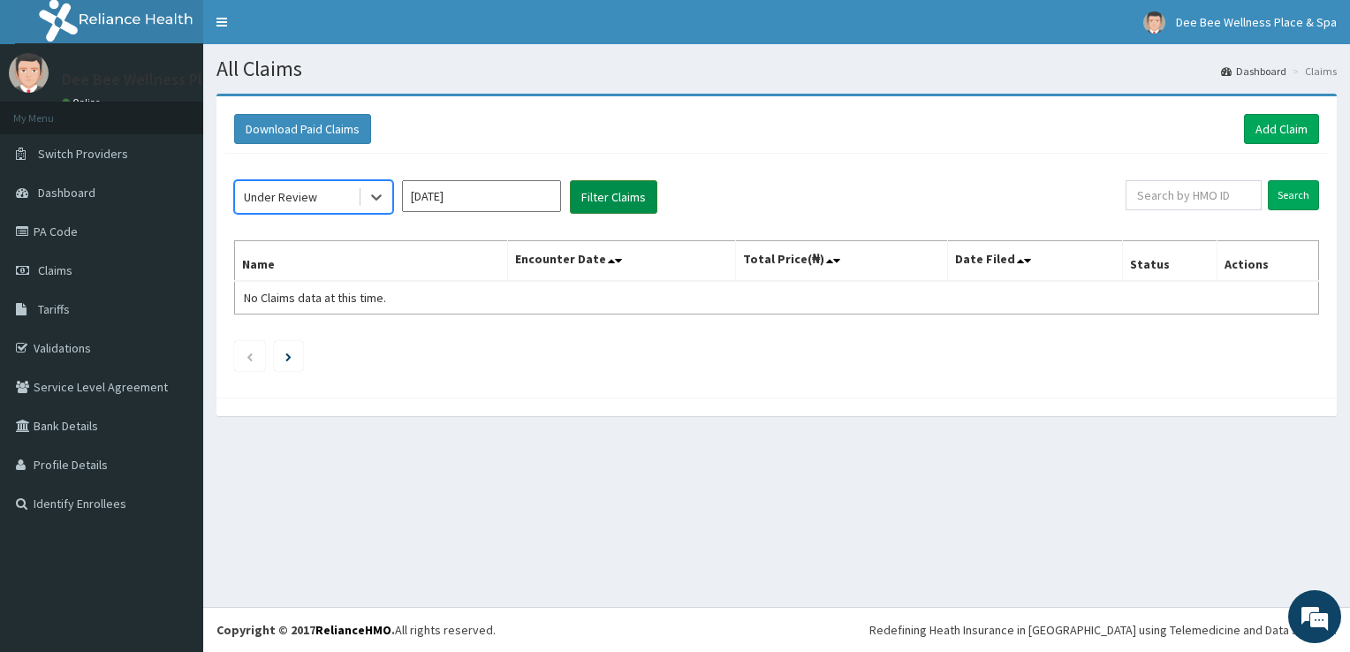
click at [629, 195] on button "Filter Claims" at bounding box center [613, 197] width 87 height 34
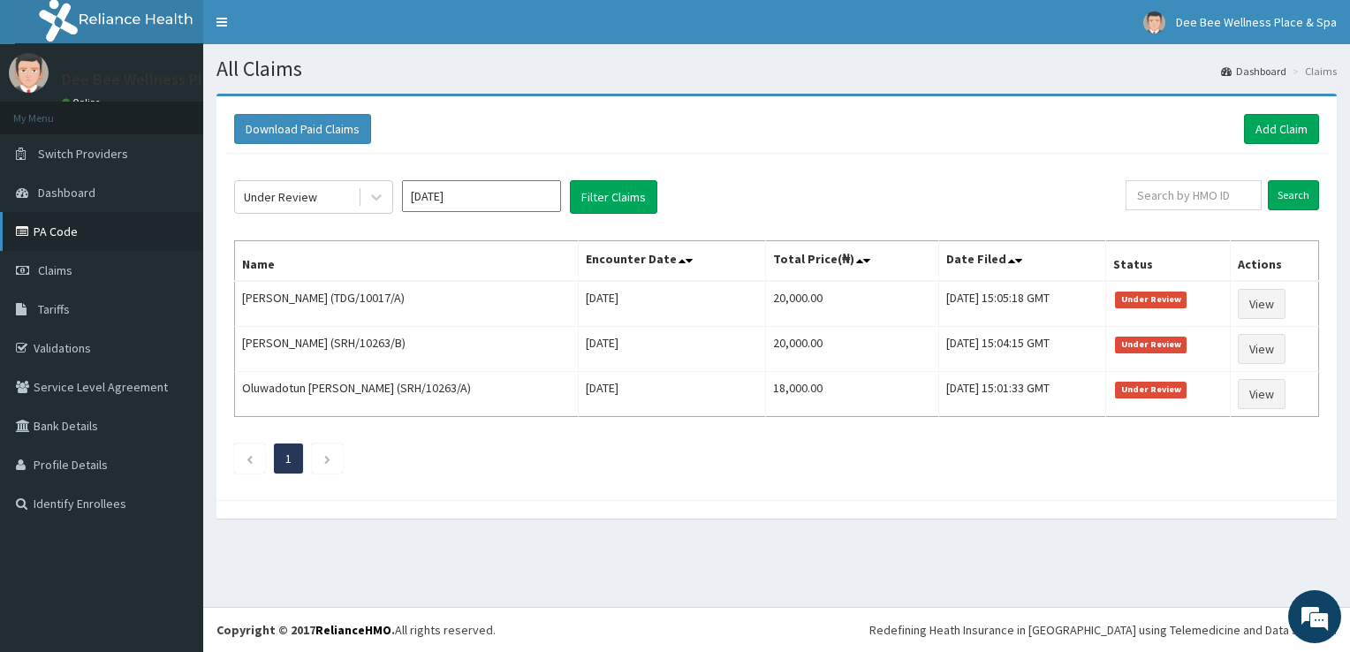
click at [136, 224] on link "PA Code" at bounding box center [101, 231] width 203 height 39
